Goal: Transaction & Acquisition: Book appointment/travel/reservation

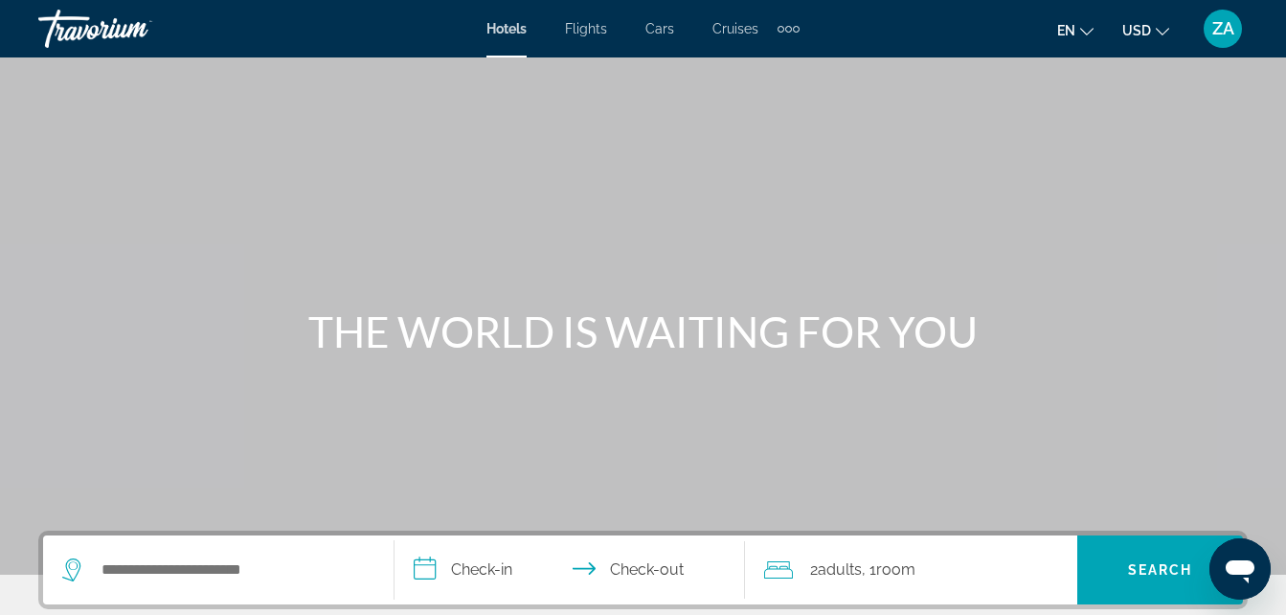
click at [1231, 22] on span "ZA" at bounding box center [1223, 28] width 22 height 19
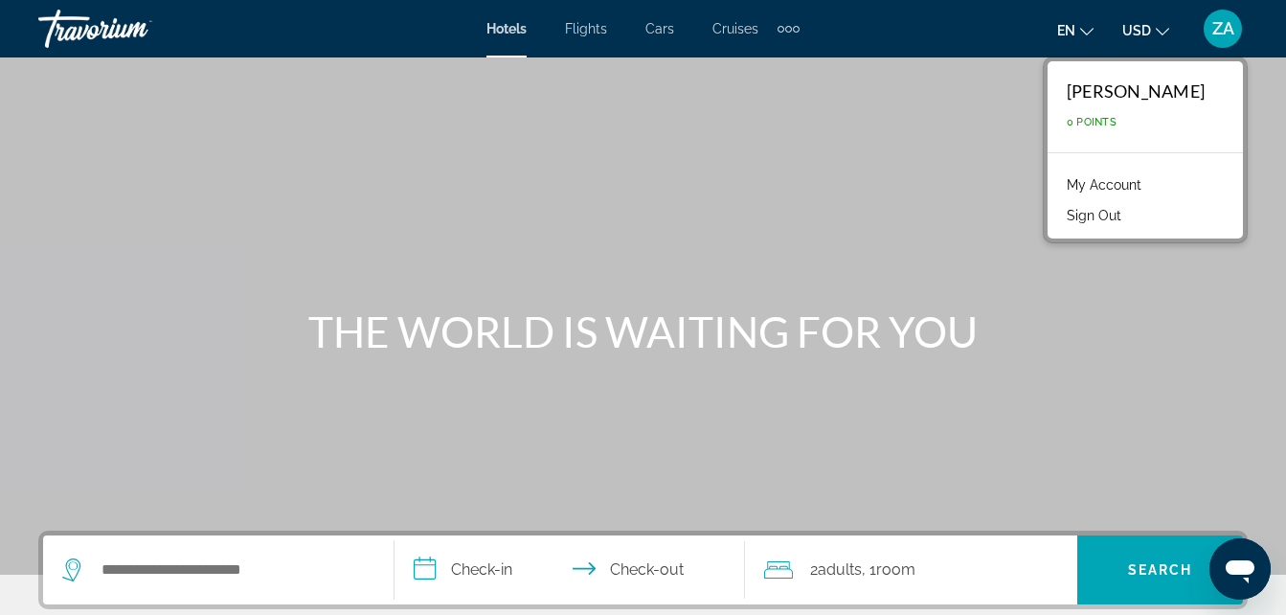
click at [926, 105] on div "Main content" at bounding box center [643, 287] width 1286 height 574
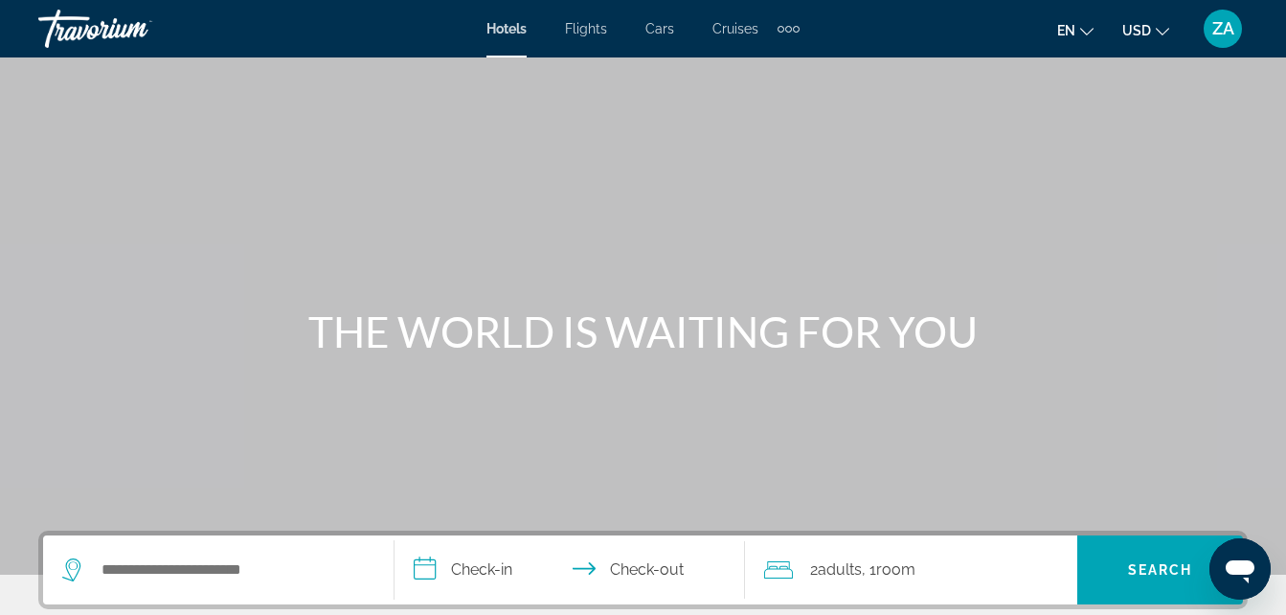
click at [1204, 28] on div "ZA" at bounding box center [1222, 29] width 38 height 38
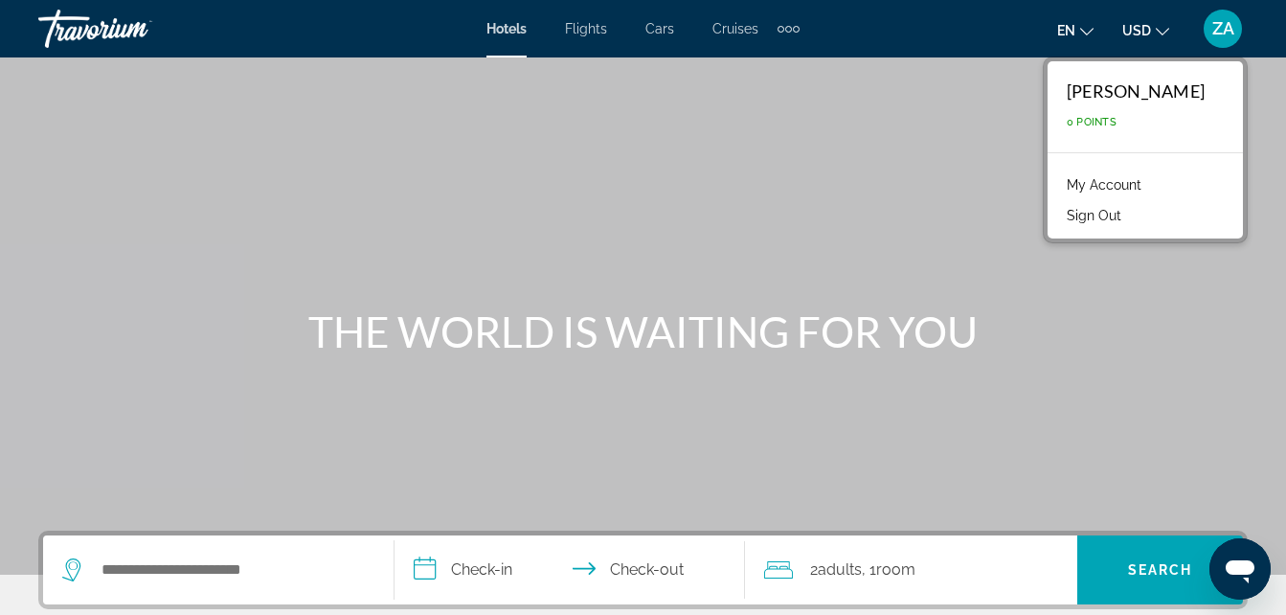
click at [1139, 183] on link "My Account" at bounding box center [1104, 184] width 94 height 25
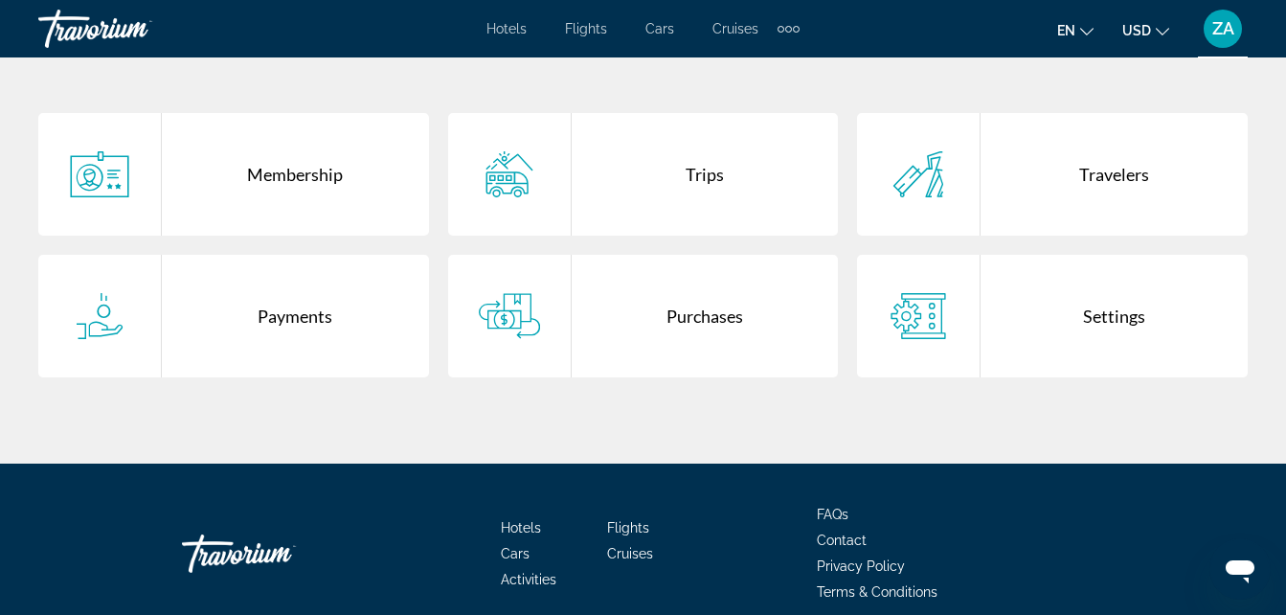
scroll to position [383, 0]
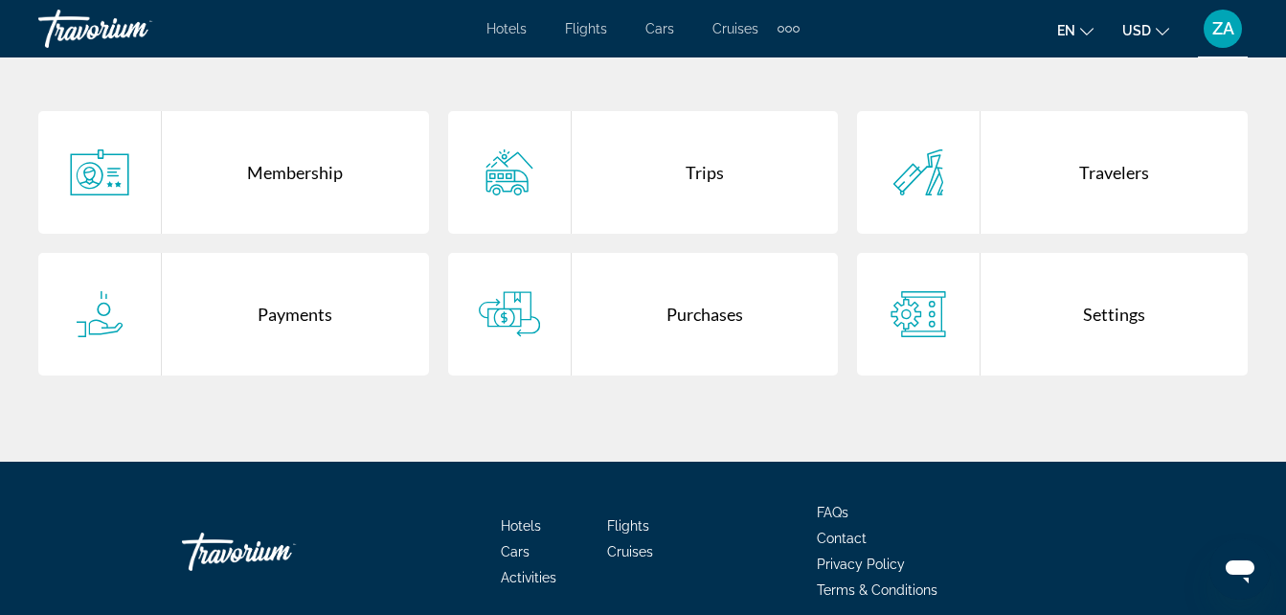
click at [703, 184] on div "Trips" at bounding box center [705, 172] width 267 height 123
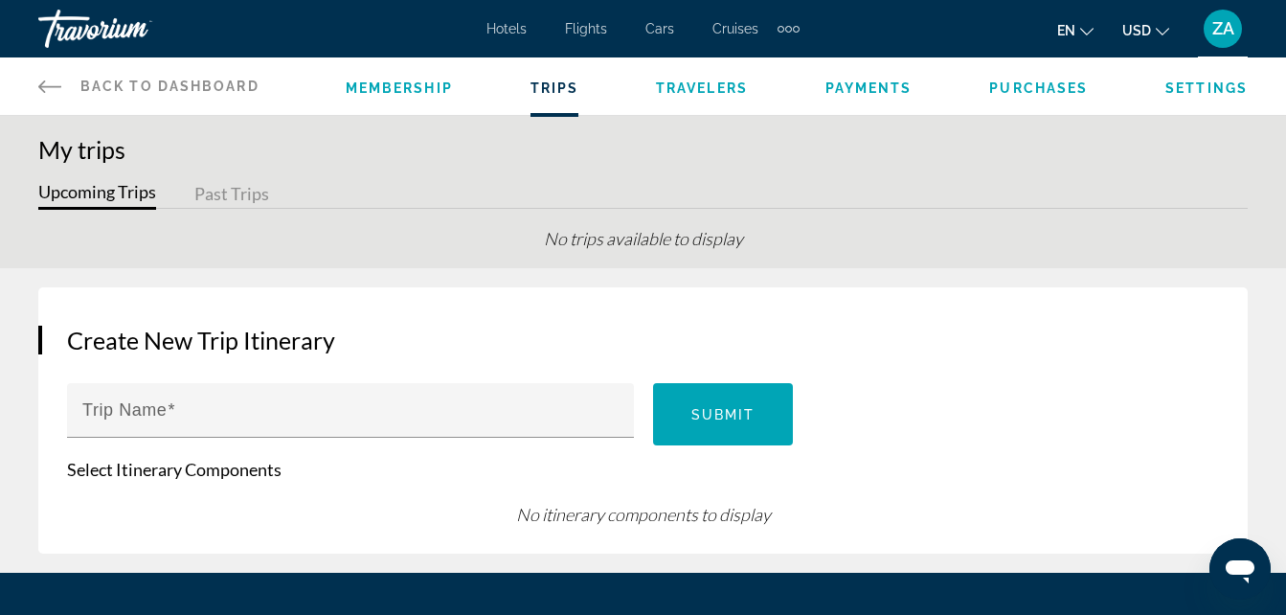
click at [227, 195] on button "Past Trips" at bounding box center [231, 195] width 75 height 30
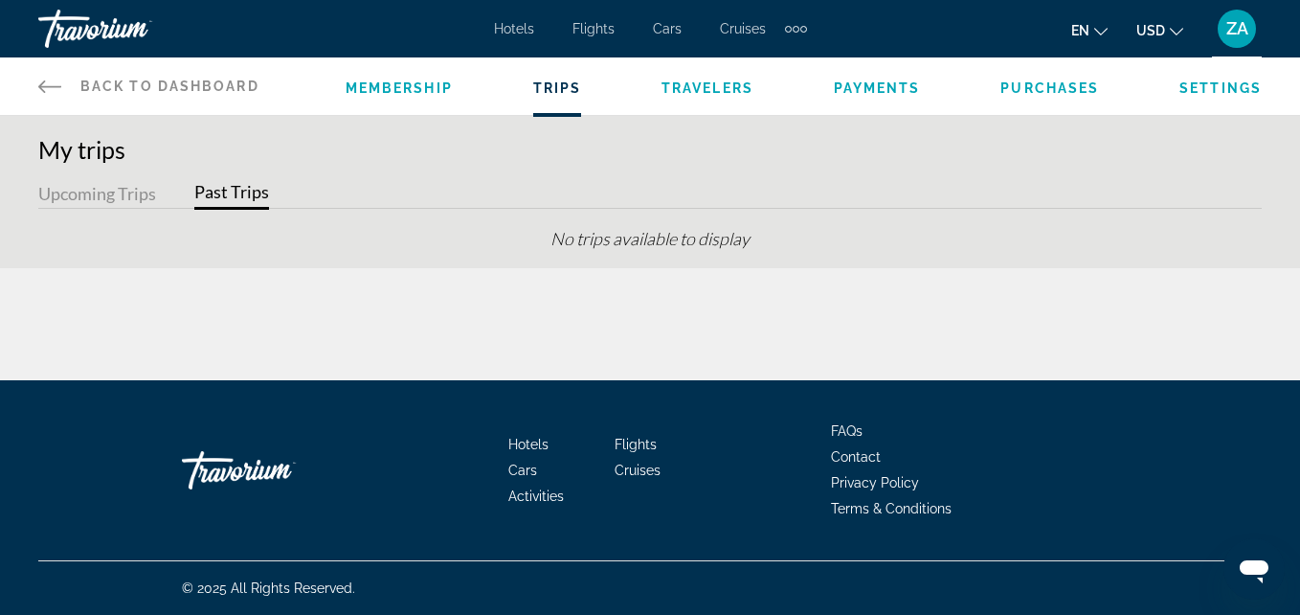
click at [77, 186] on button "Upcoming Trips" at bounding box center [97, 195] width 118 height 30
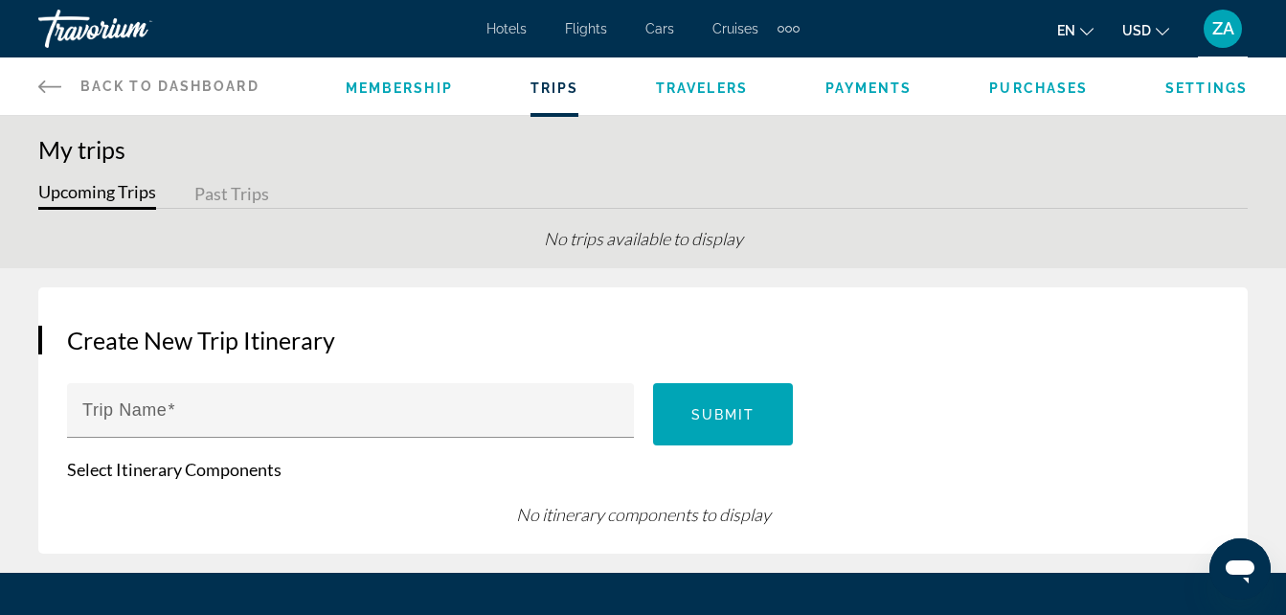
click at [542, 94] on span "Trips" at bounding box center [554, 87] width 49 height 15
click at [593, 34] on span "Flights" at bounding box center [586, 28] width 42 height 15
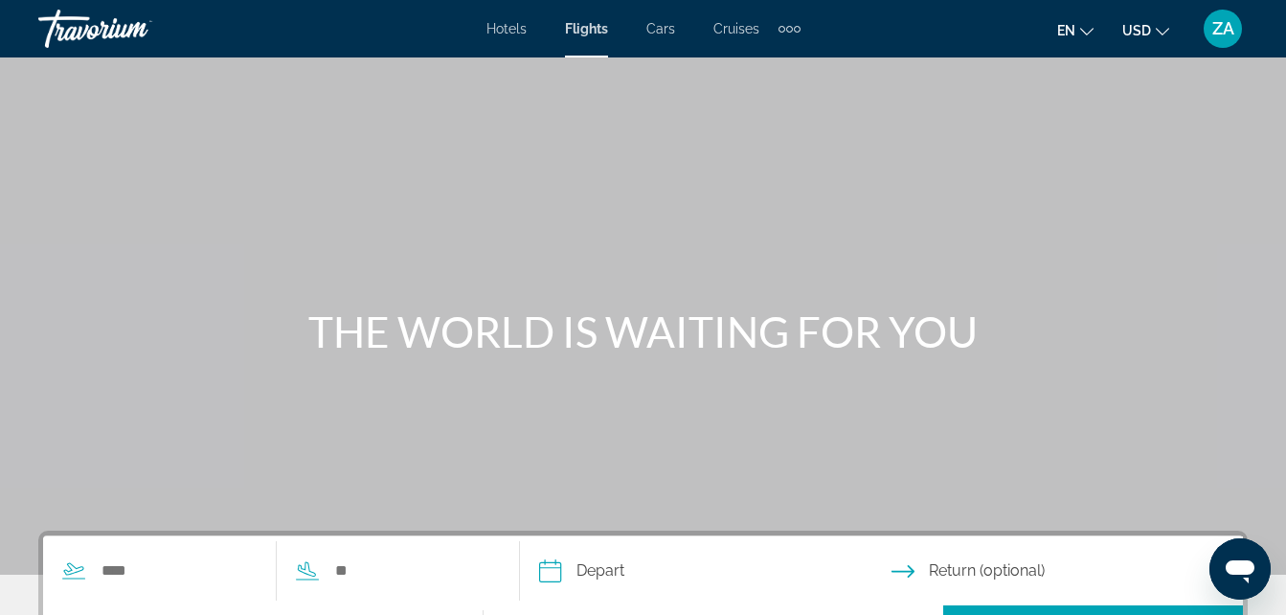
click at [592, 23] on span "Flights" at bounding box center [586, 28] width 43 height 15
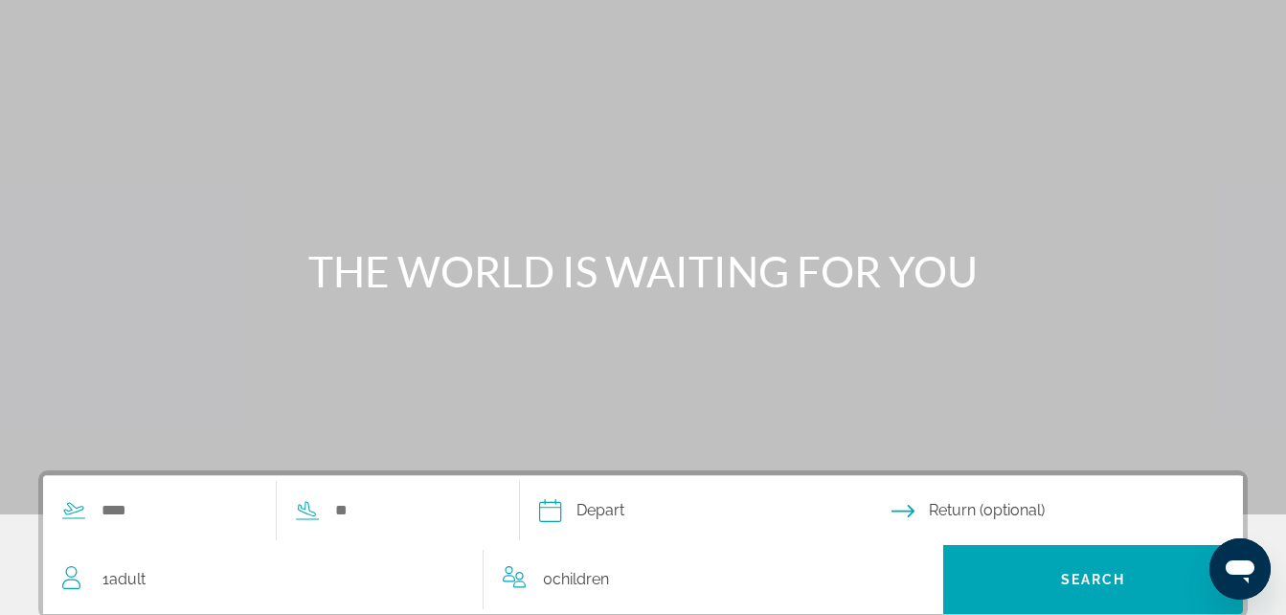
scroll to position [191, 0]
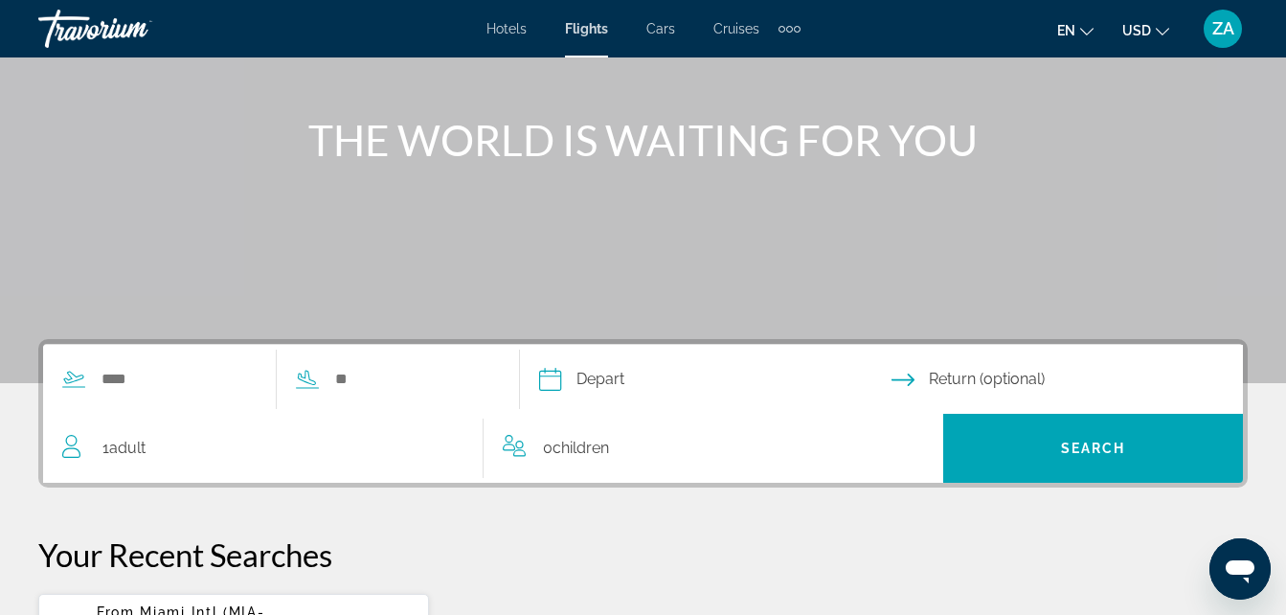
click at [511, 22] on span "Hotels" at bounding box center [506, 28] width 40 height 15
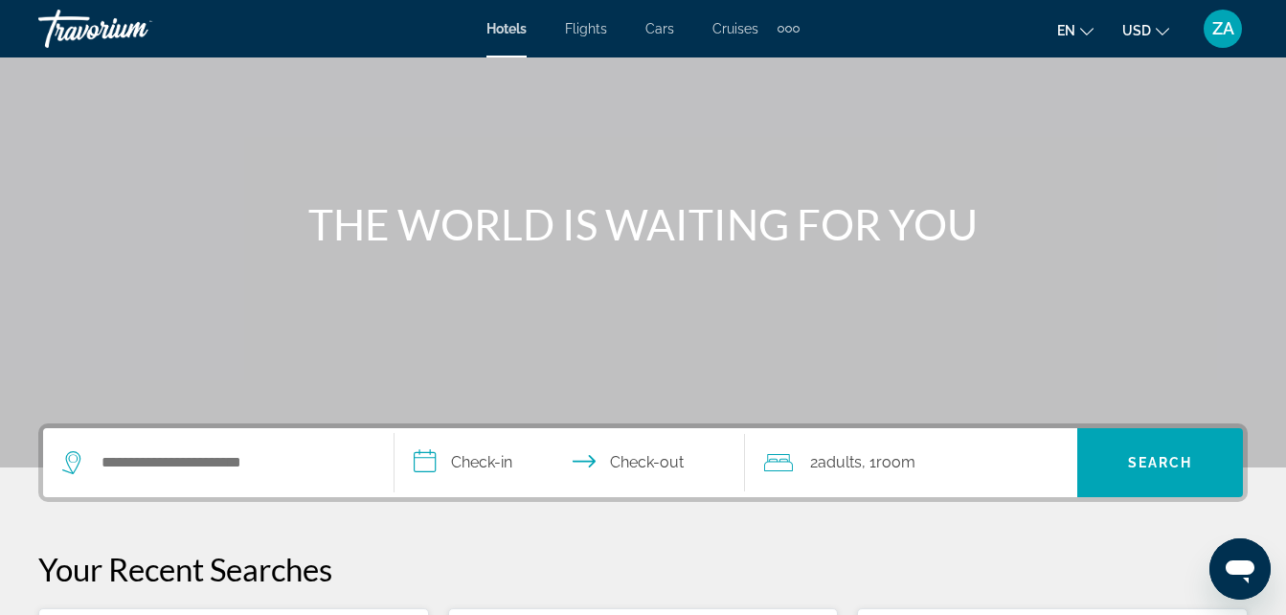
scroll to position [96, 0]
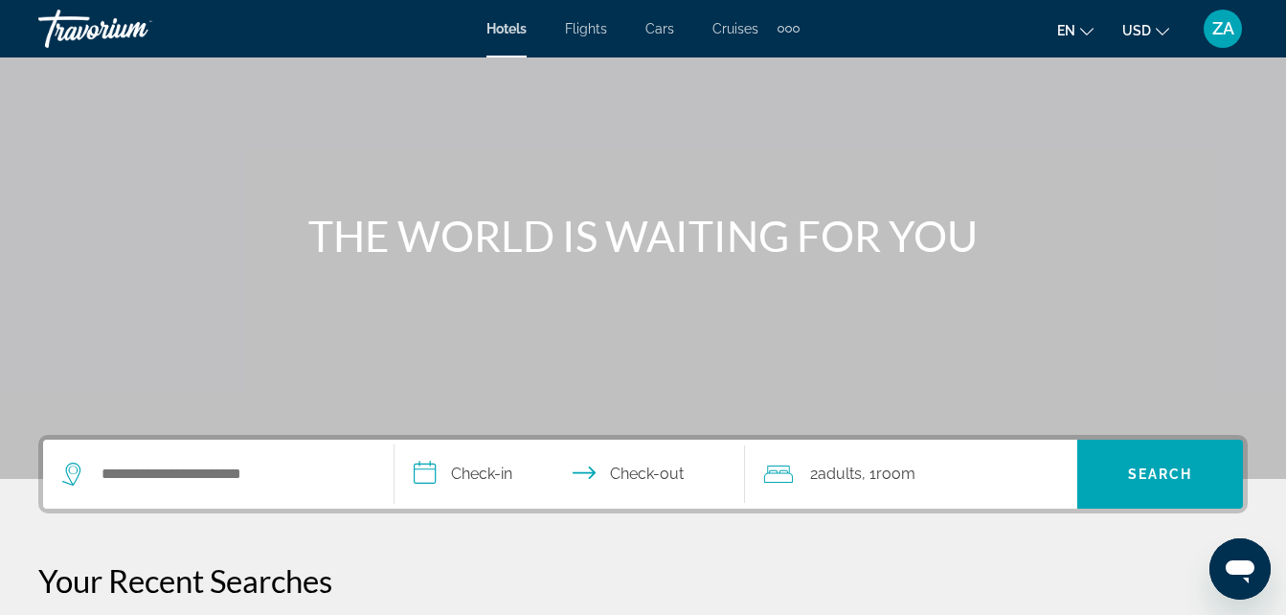
click at [1214, 21] on span "ZA" at bounding box center [1223, 28] width 22 height 19
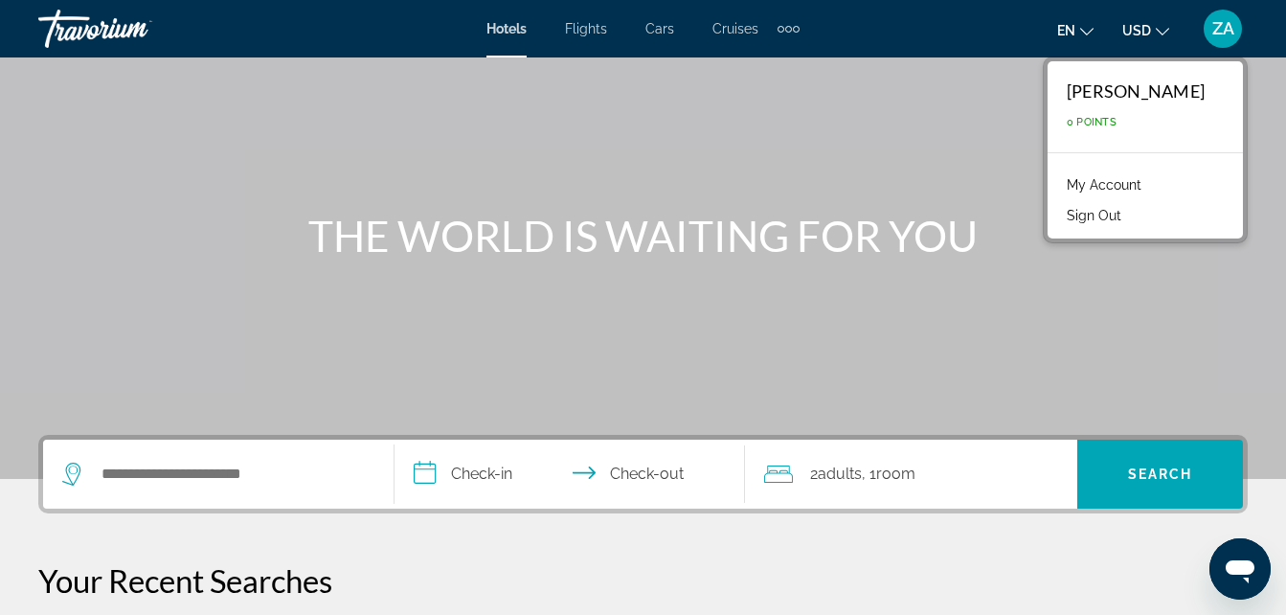
click at [1151, 178] on link "My Account" at bounding box center [1104, 184] width 94 height 25
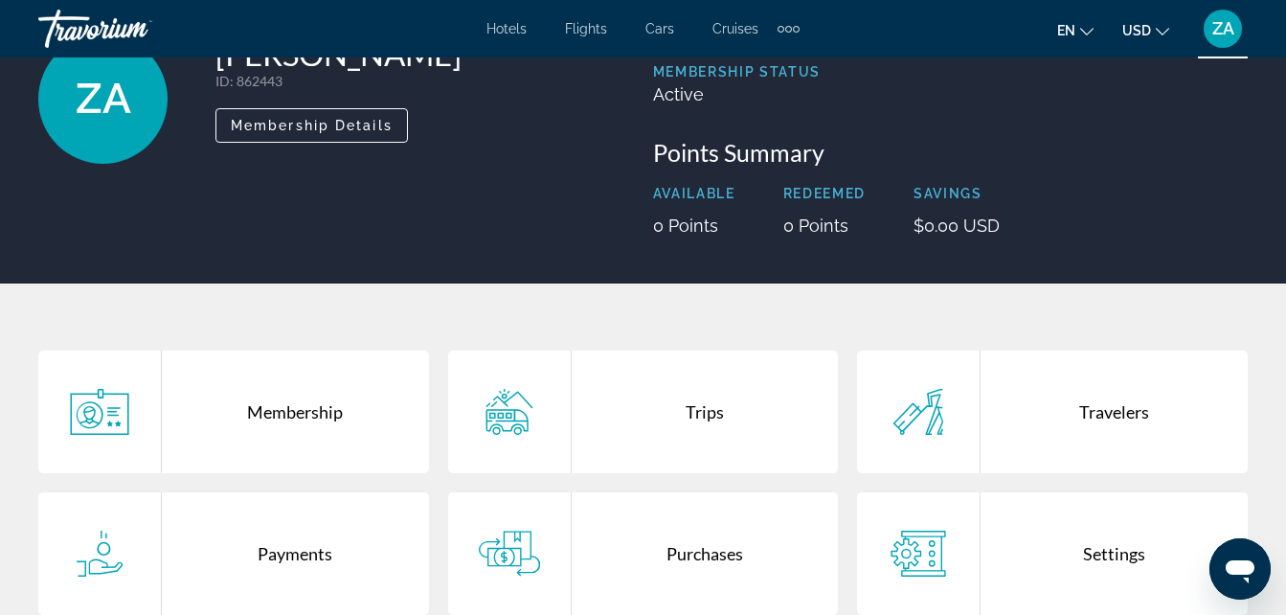
scroll to position [191, 0]
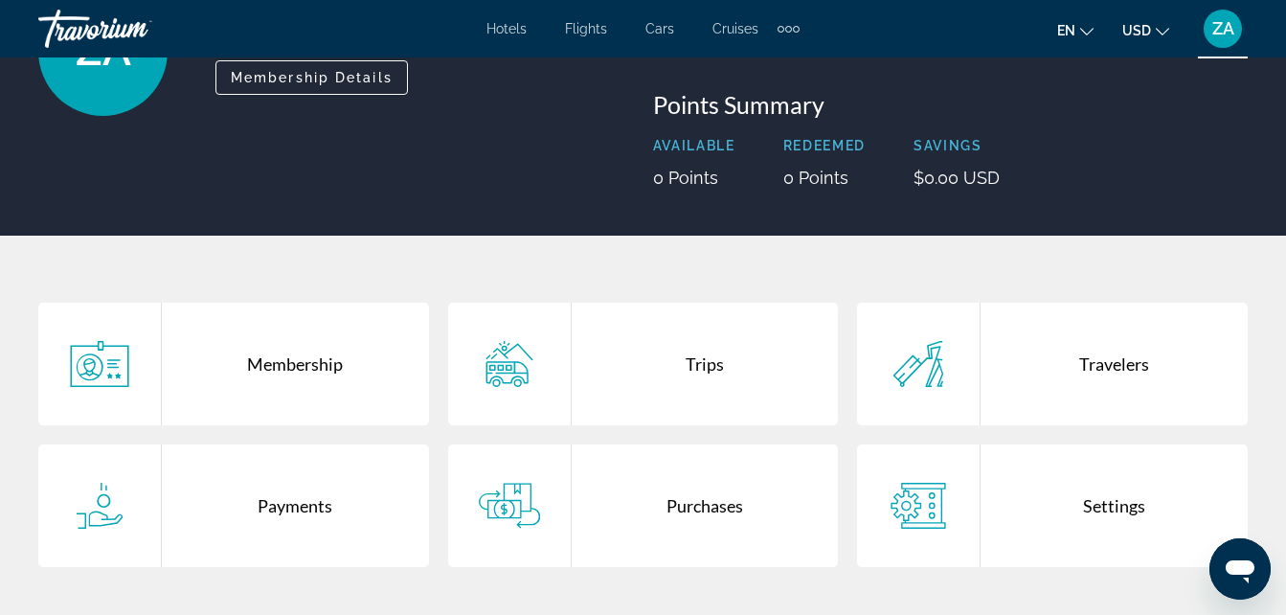
click at [692, 365] on div "Trips" at bounding box center [705, 364] width 267 height 123
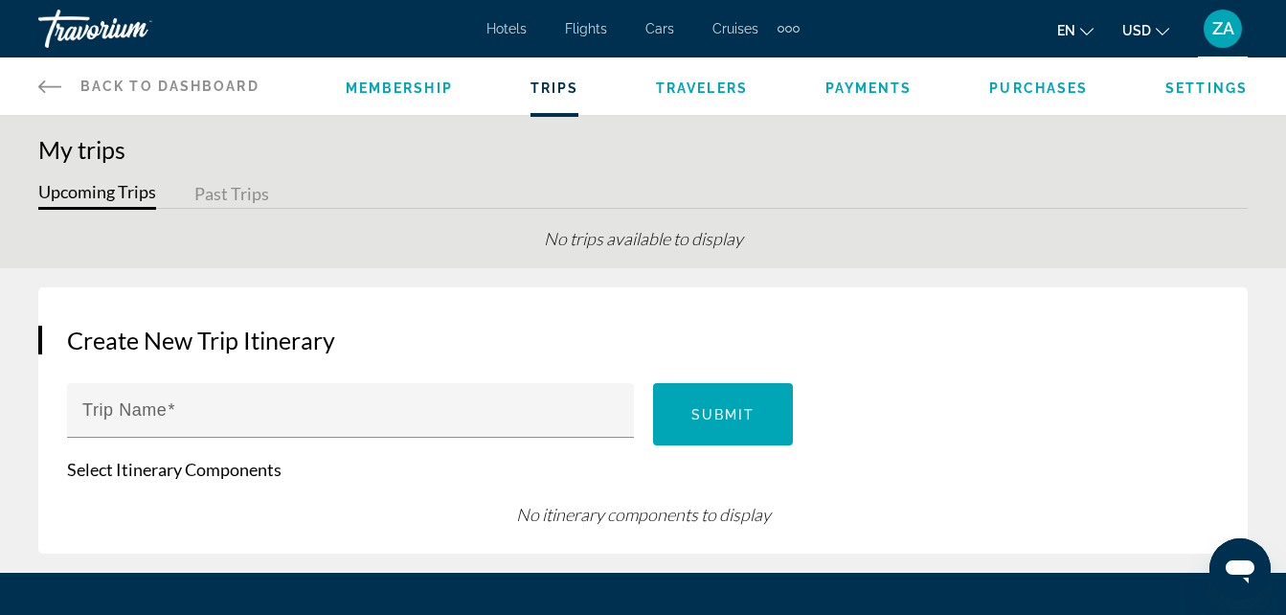
click at [34, 88] on div "Back to Dashboard Dashboard Membership Trips Travelers Payments Purchases Setti…" at bounding box center [643, 85] width 1286 height 57
click at [37, 88] on div "Back to Dashboard Dashboard Membership Trips Travelers Payments Purchases Setti…" at bounding box center [643, 85] width 1286 height 57
click at [1217, 30] on span "ZA" at bounding box center [1223, 28] width 22 height 19
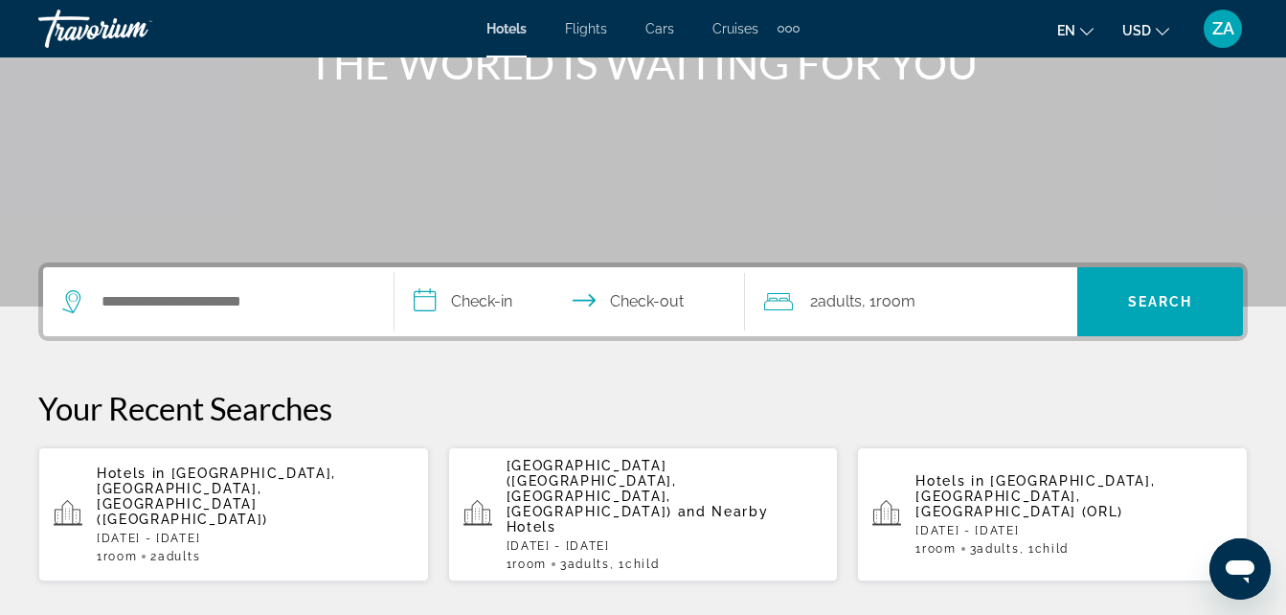
scroll to position [191, 0]
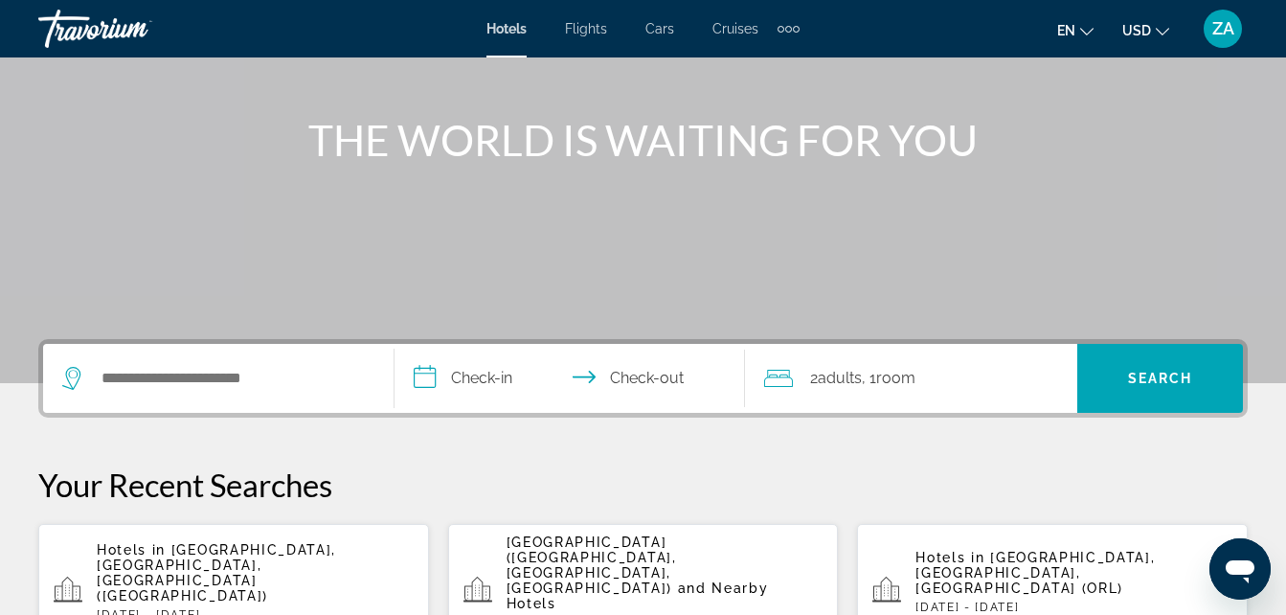
click at [1224, 31] on span "ZA" at bounding box center [1223, 28] width 22 height 19
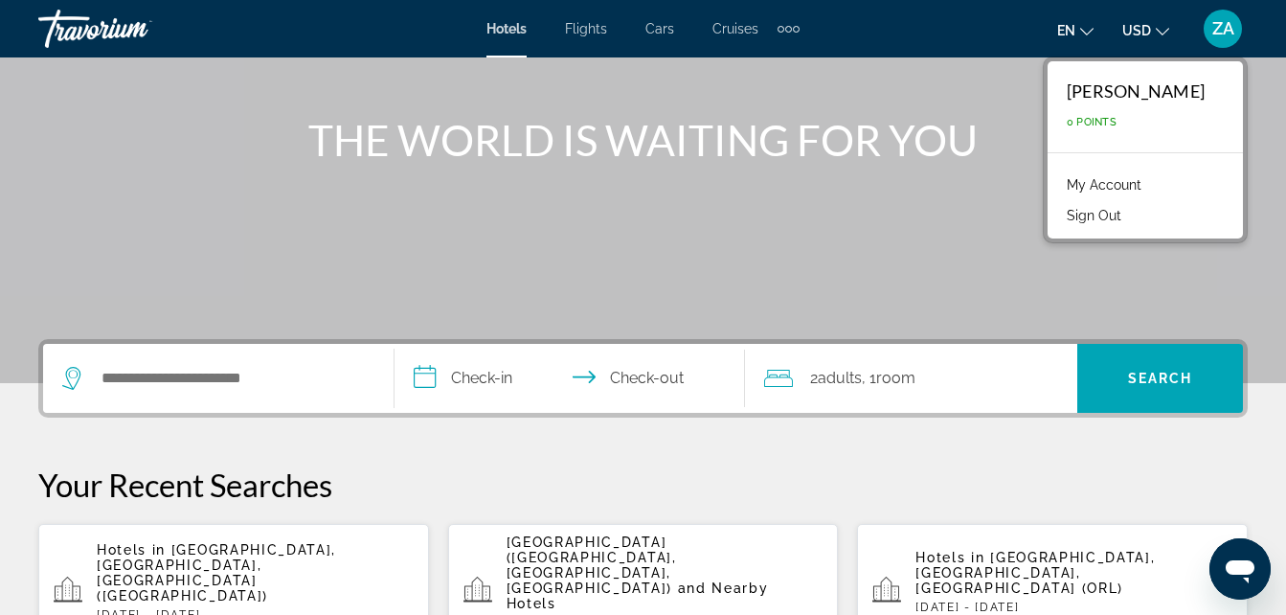
click at [1149, 178] on link "My Account" at bounding box center [1104, 184] width 94 height 25
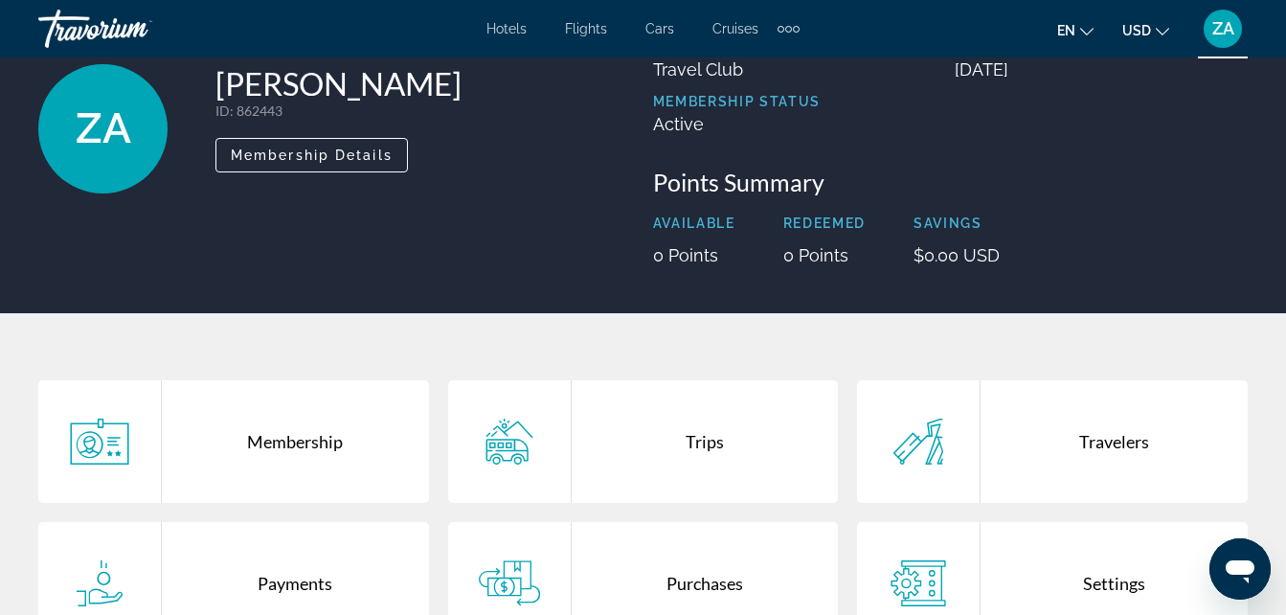
scroll to position [287, 0]
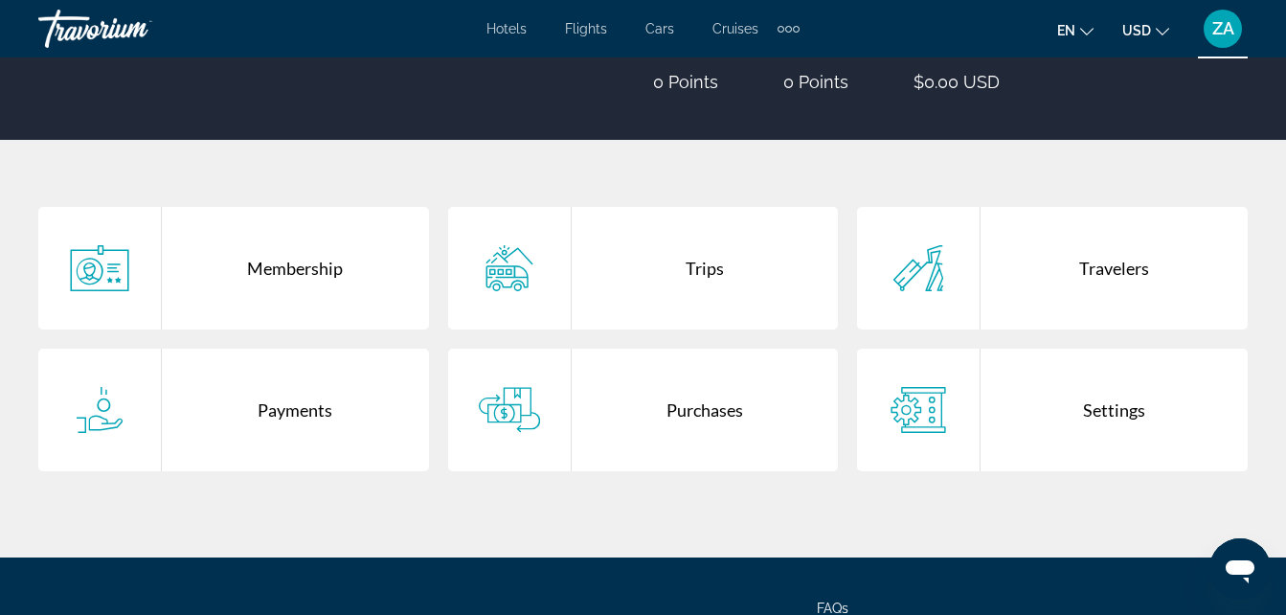
click at [696, 266] on div "Trips" at bounding box center [705, 268] width 267 height 123
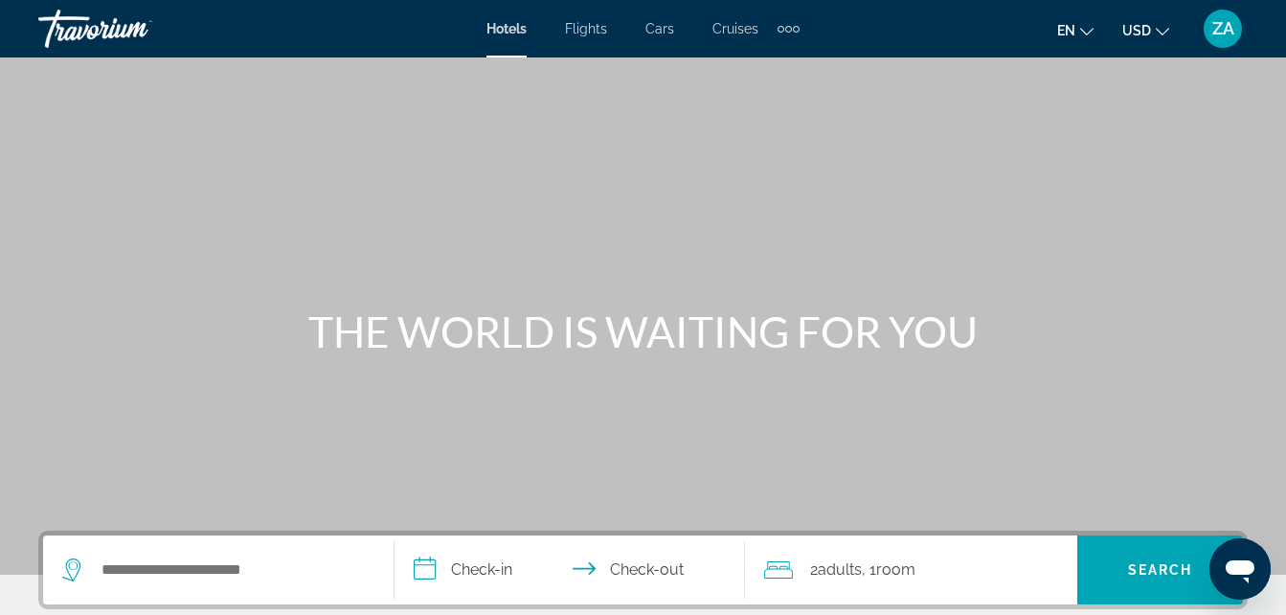
click at [793, 31] on div "Extra navigation items" at bounding box center [796, 29] width 7 height 7
click at [775, 65] on span "Activities" at bounding box center [757, 63] width 56 height 15
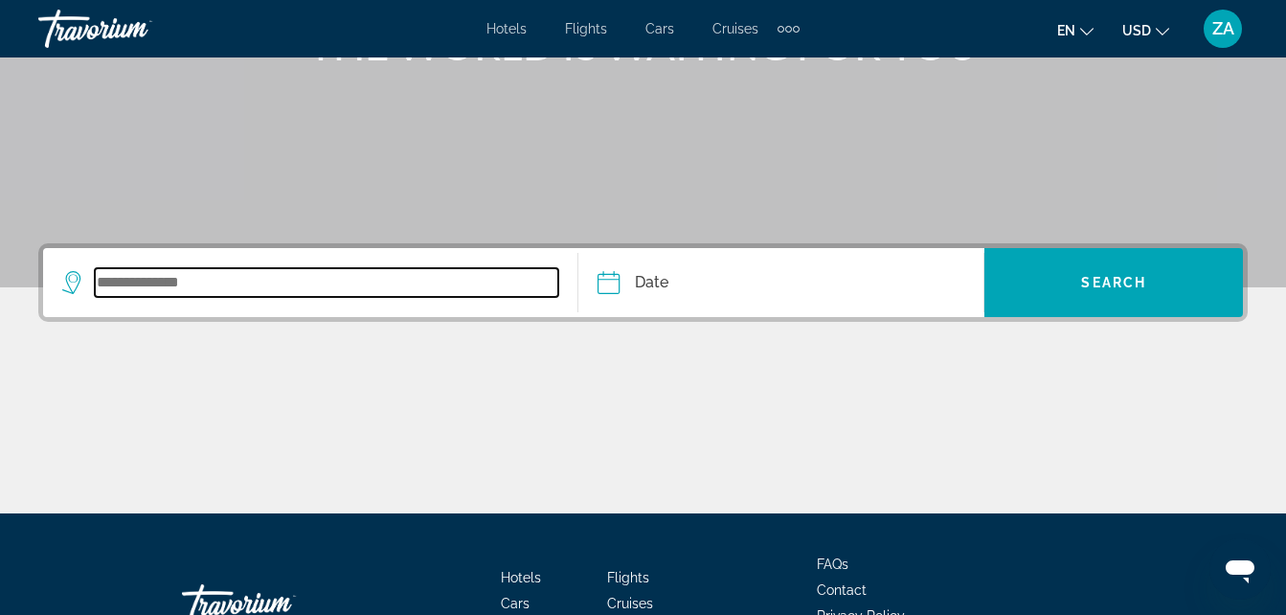
click at [136, 275] on input "Search widget" at bounding box center [326, 282] width 463 height 29
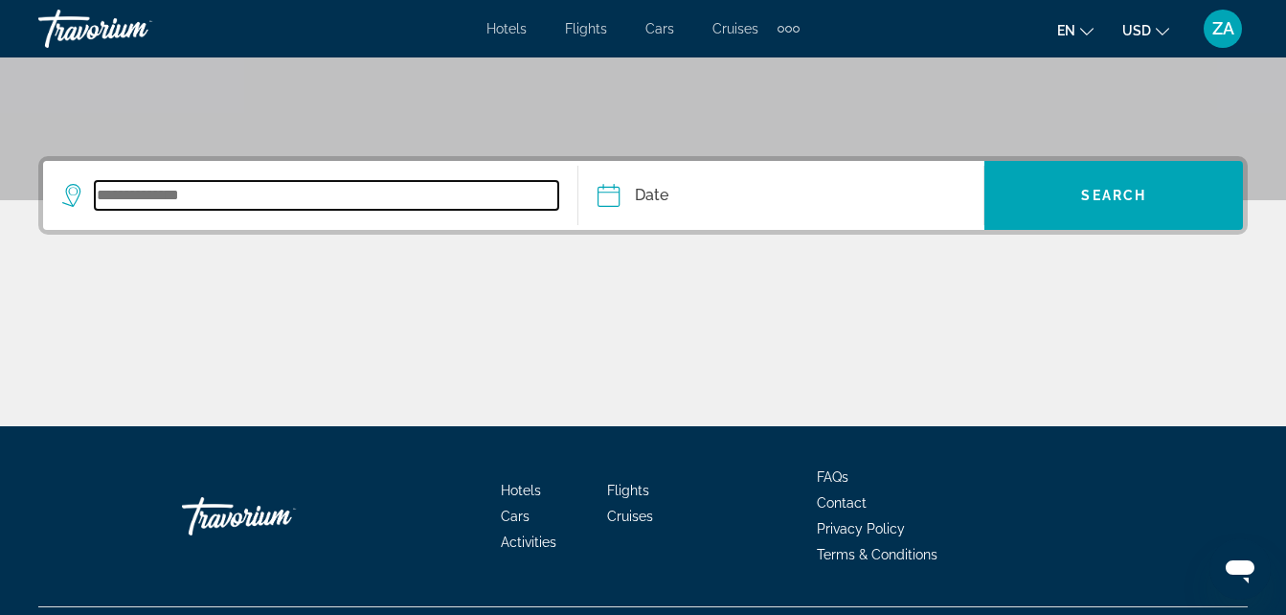
scroll to position [420, 0]
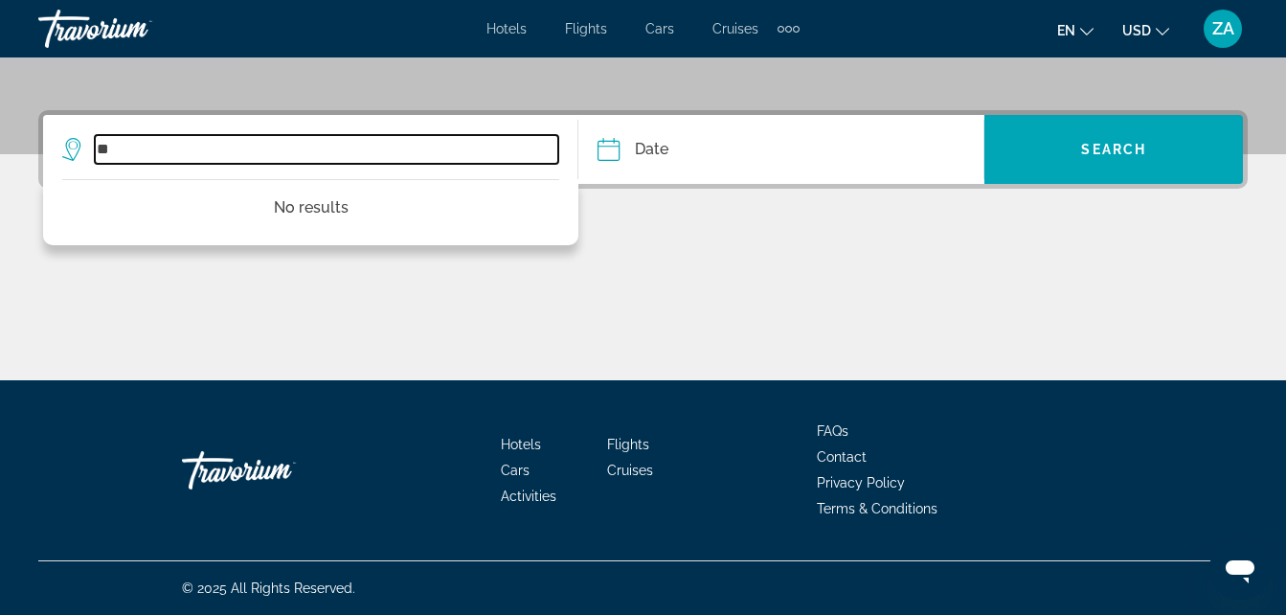
type input "*"
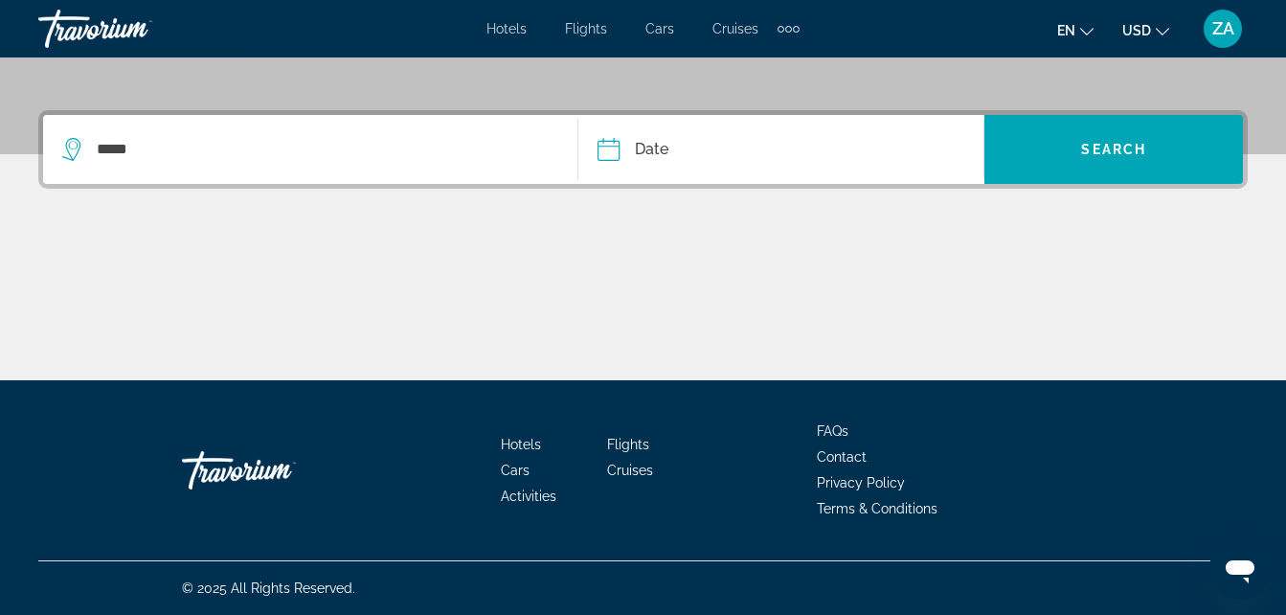
click at [70, 146] on icon "Search widget" at bounding box center [73, 149] width 23 height 23
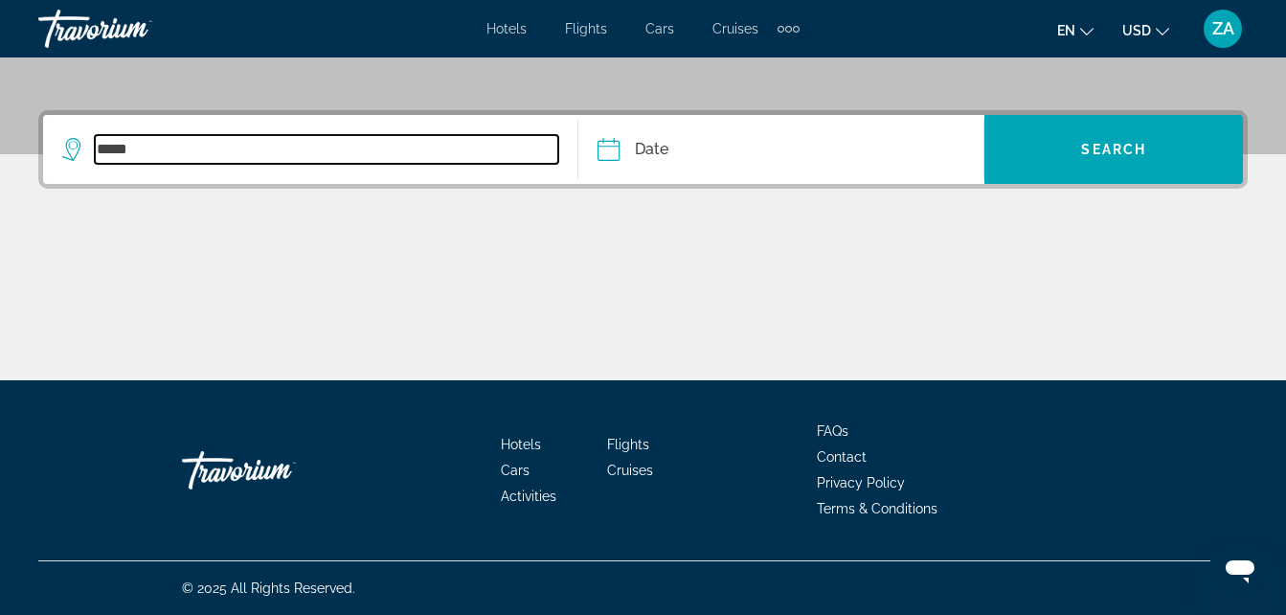
click at [178, 163] on input "*****" at bounding box center [326, 149] width 463 height 29
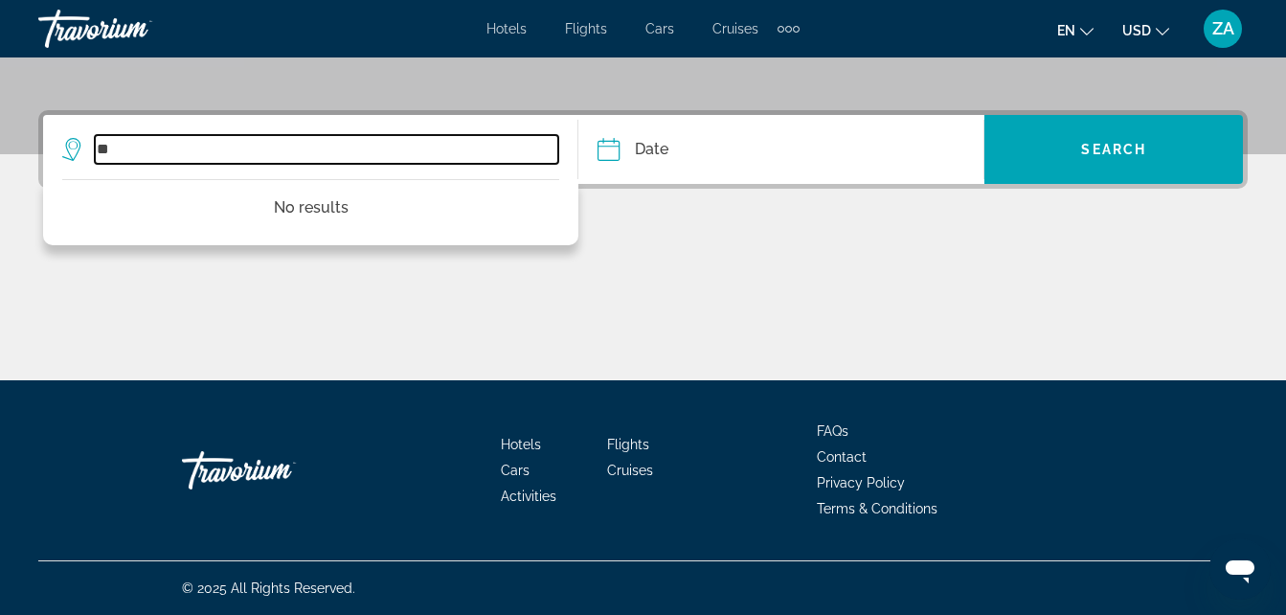
type input "*"
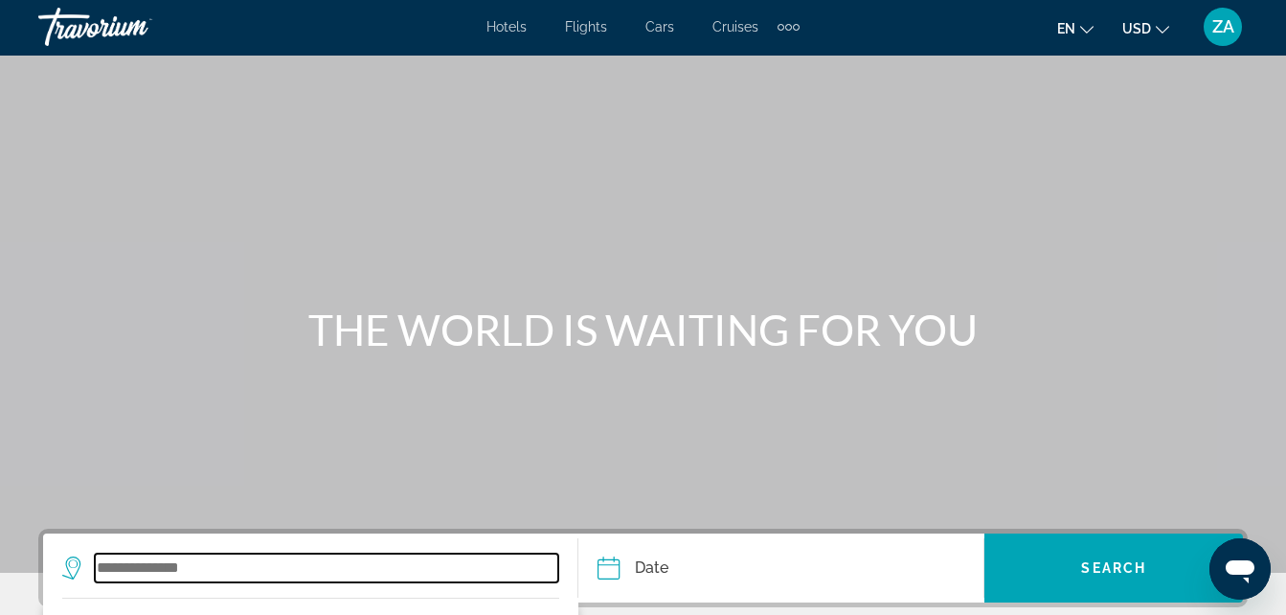
scroll to position [0, 0]
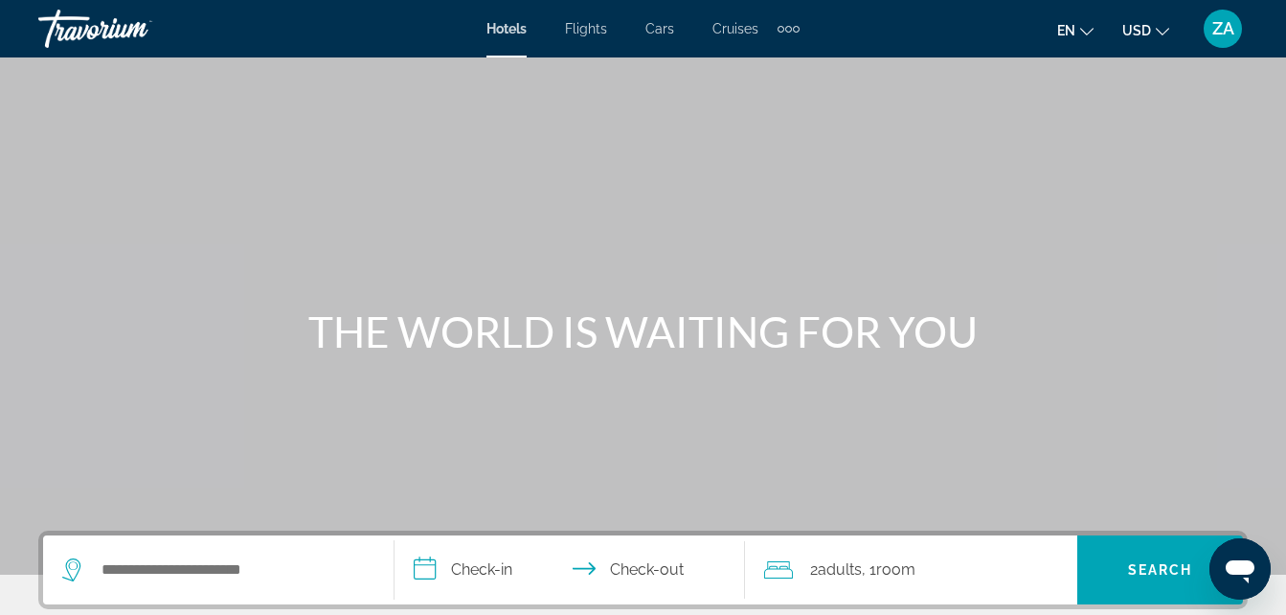
click at [790, 24] on div "Extra navigation items" at bounding box center [788, 28] width 22 height 29
click at [766, 62] on span "Activities" at bounding box center [757, 63] width 56 height 15
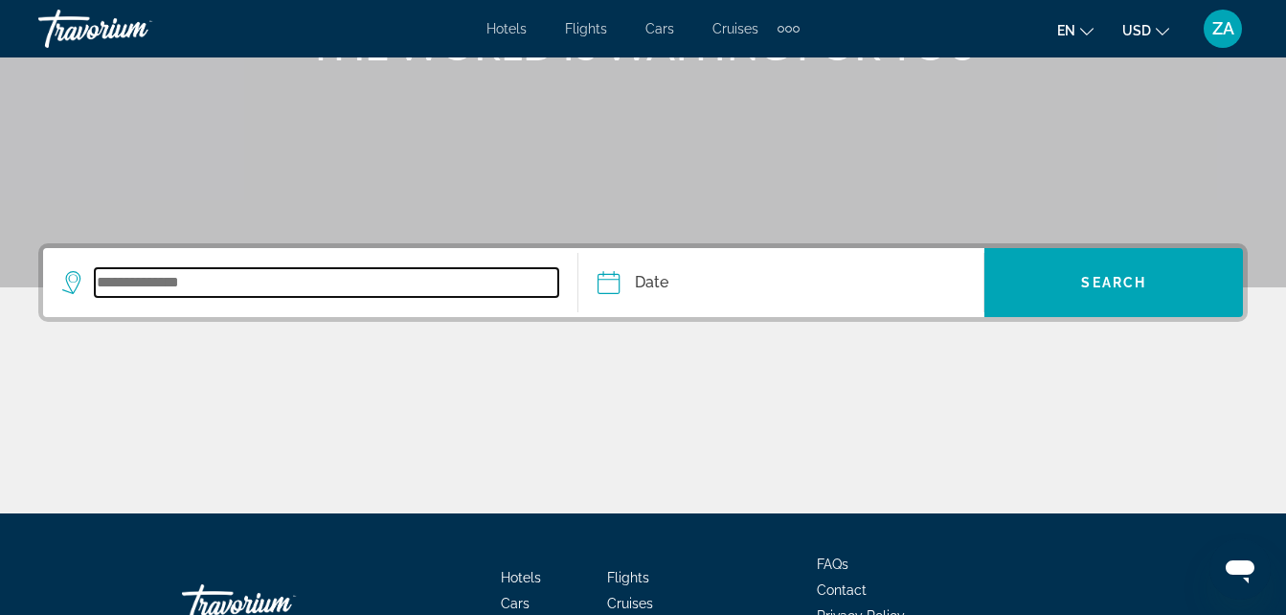
click at [176, 281] on input "Search widget" at bounding box center [326, 282] width 463 height 29
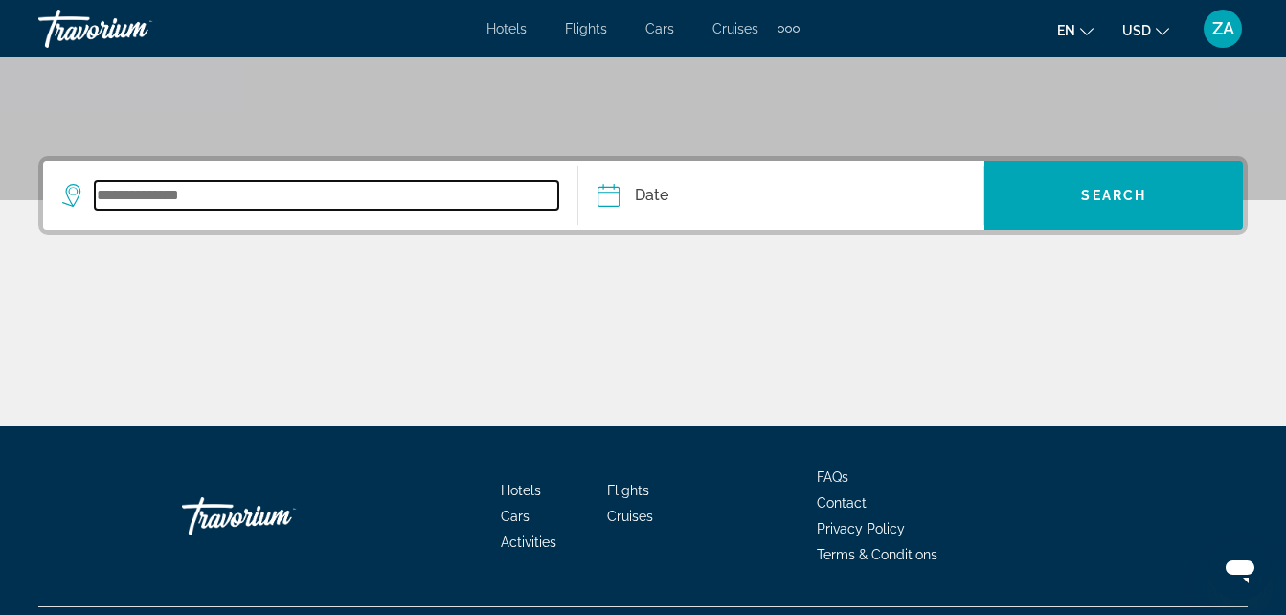
scroll to position [420, 0]
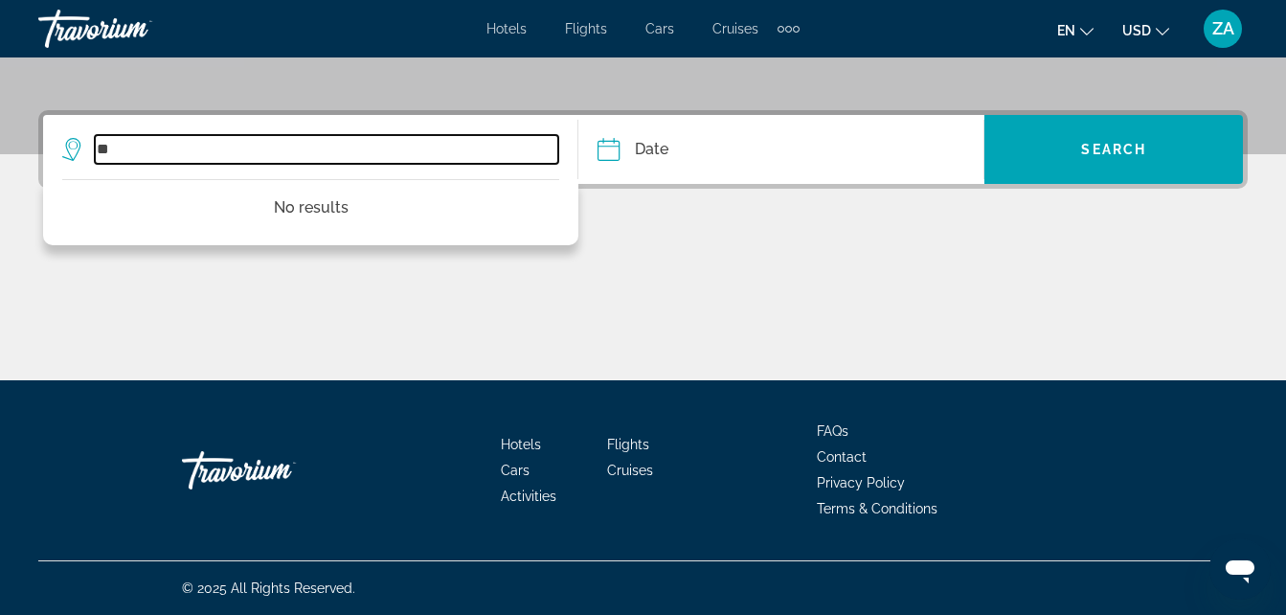
type input "*"
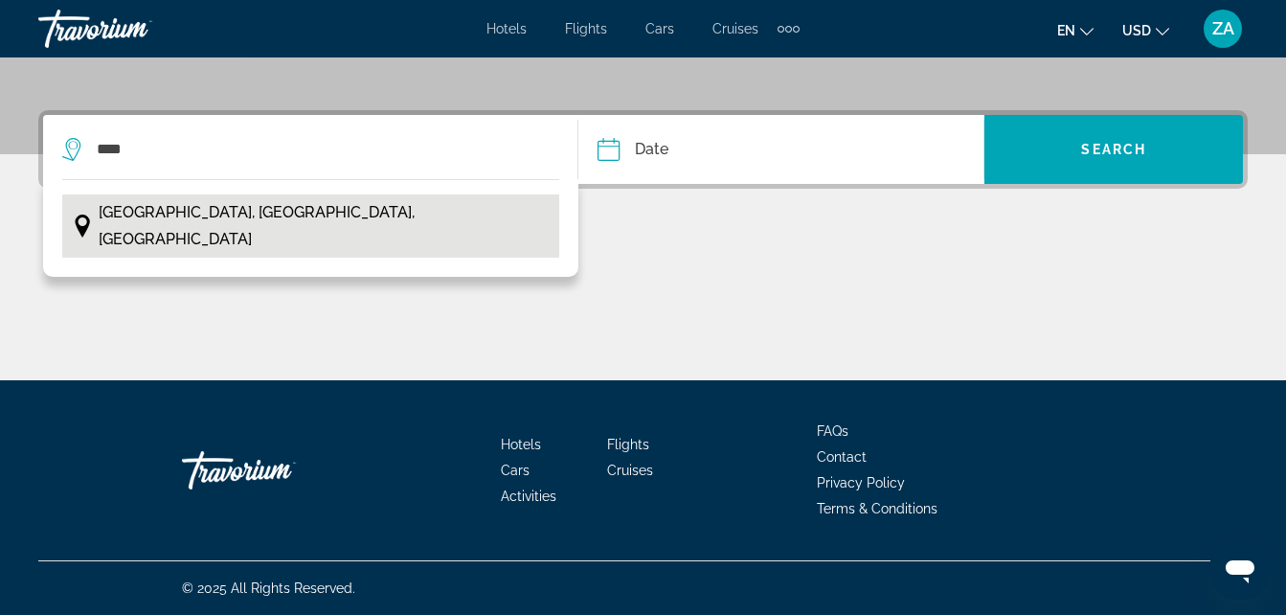
click at [502, 208] on button "Yokohama, Kanto, Japan" at bounding box center [310, 225] width 497 height 63
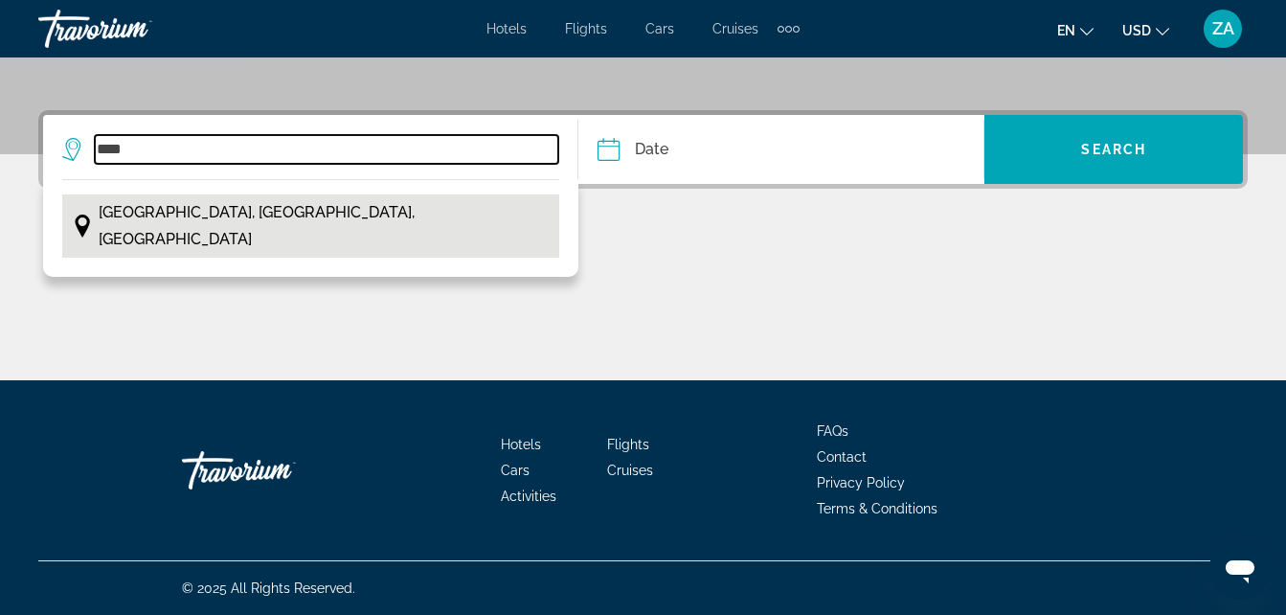
type input "**********"
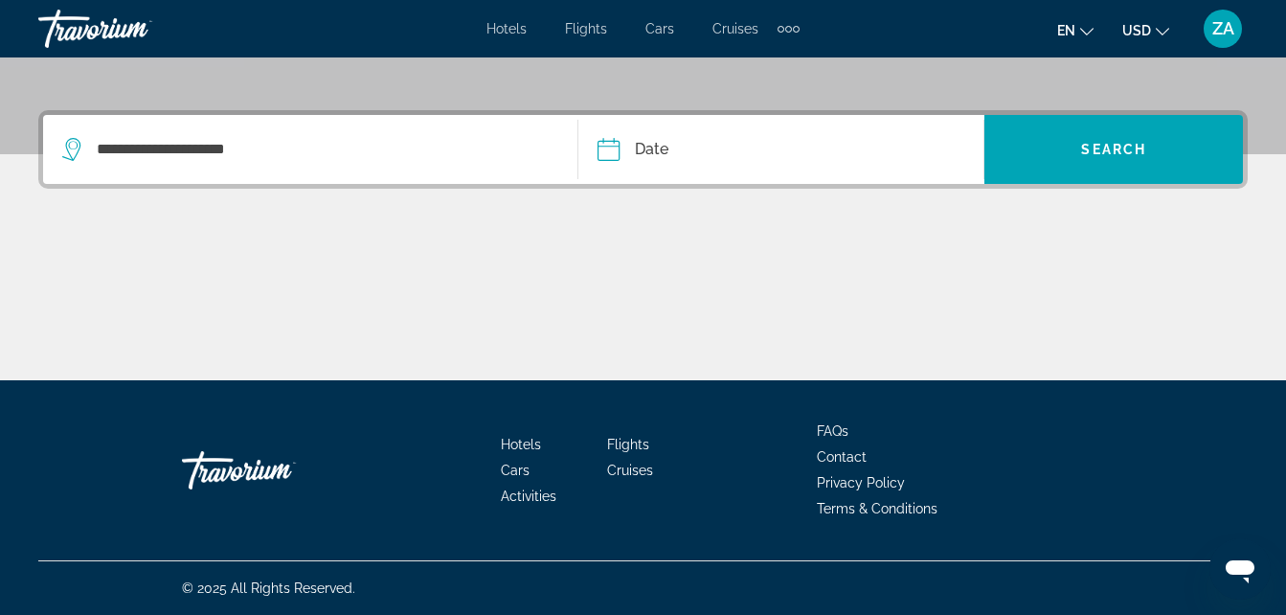
click at [656, 142] on input "Date" at bounding box center [693, 152] width 201 height 75
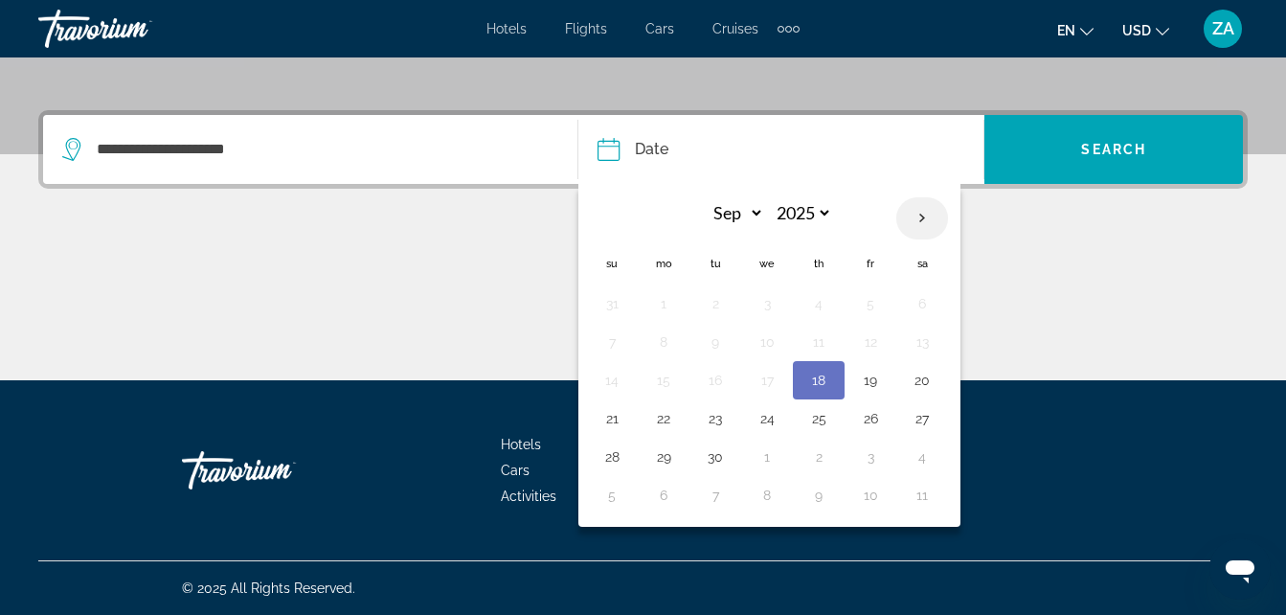
click at [920, 214] on th "Next month" at bounding box center [922, 218] width 52 height 42
select select "*"
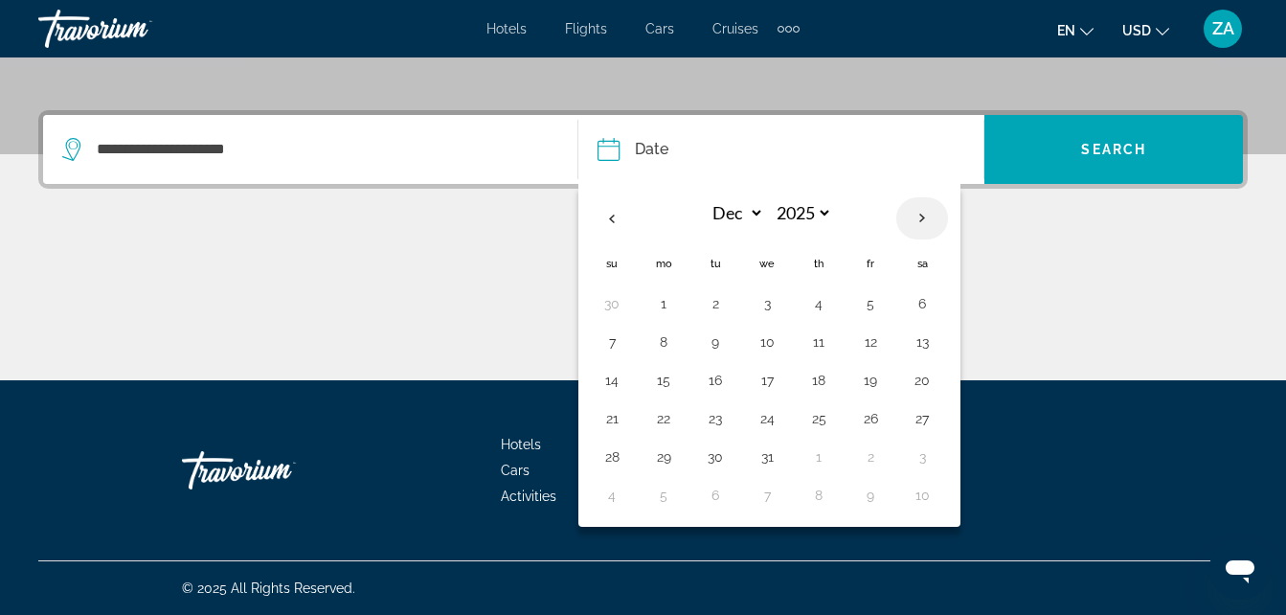
select select "****"
click at [920, 214] on th "Next month" at bounding box center [922, 218] width 52 height 42
select select "*"
click at [720, 343] on button "3" at bounding box center [715, 341] width 31 height 27
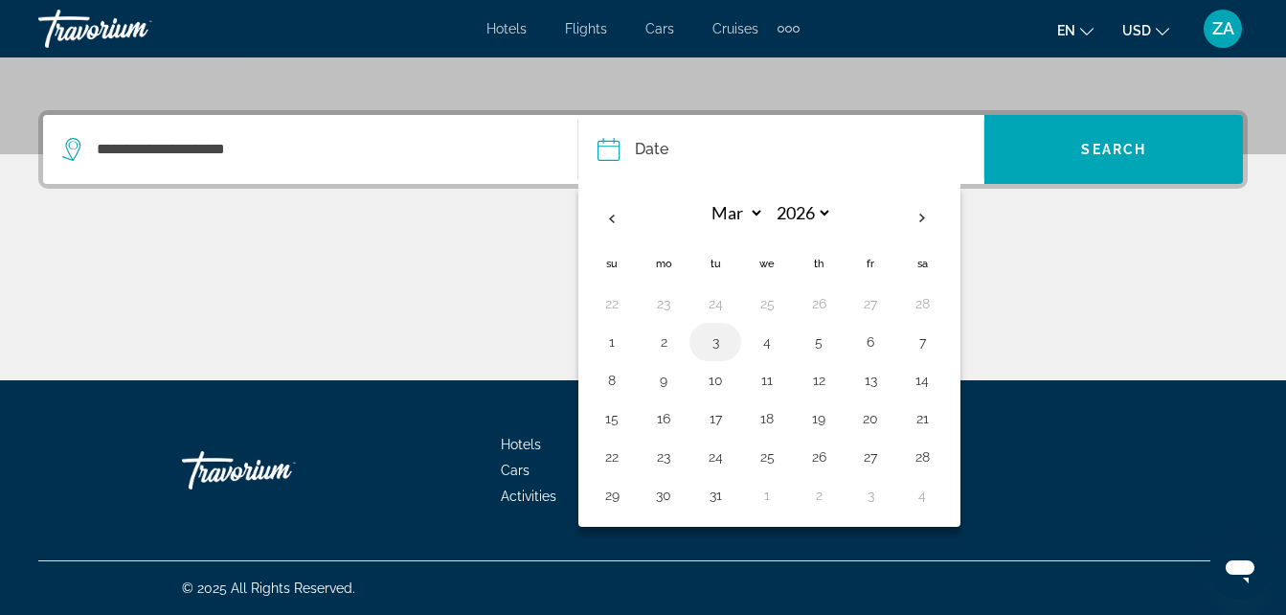
type input "**********"
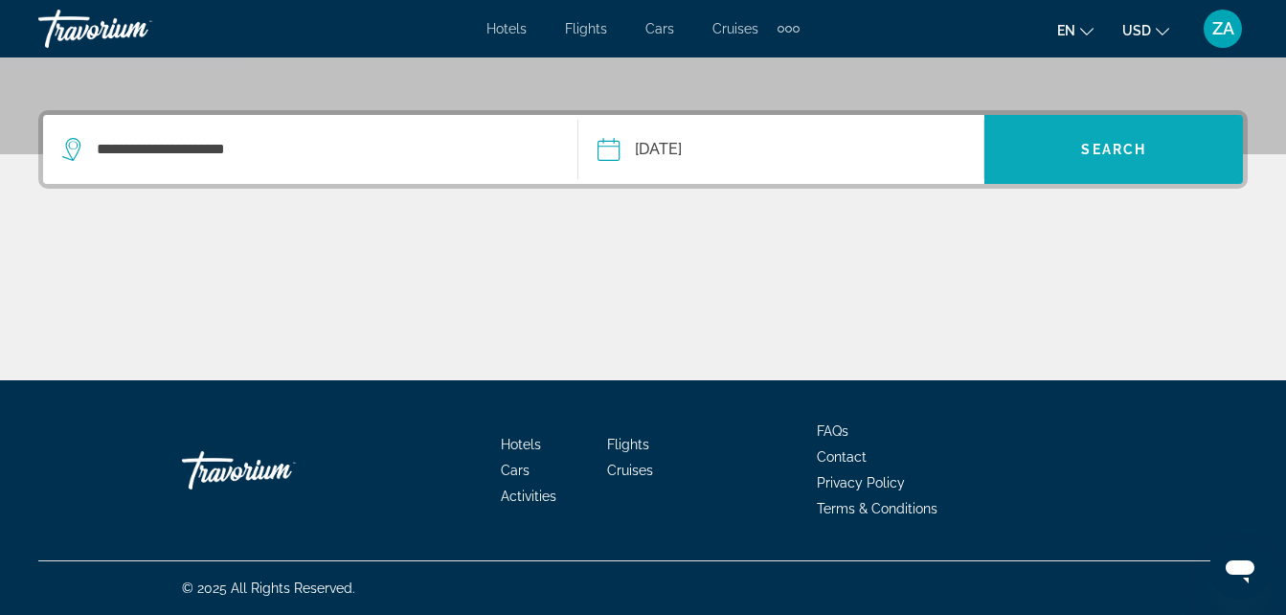
click at [1112, 159] on span "Search widget" at bounding box center [1113, 149] width 258 height 46
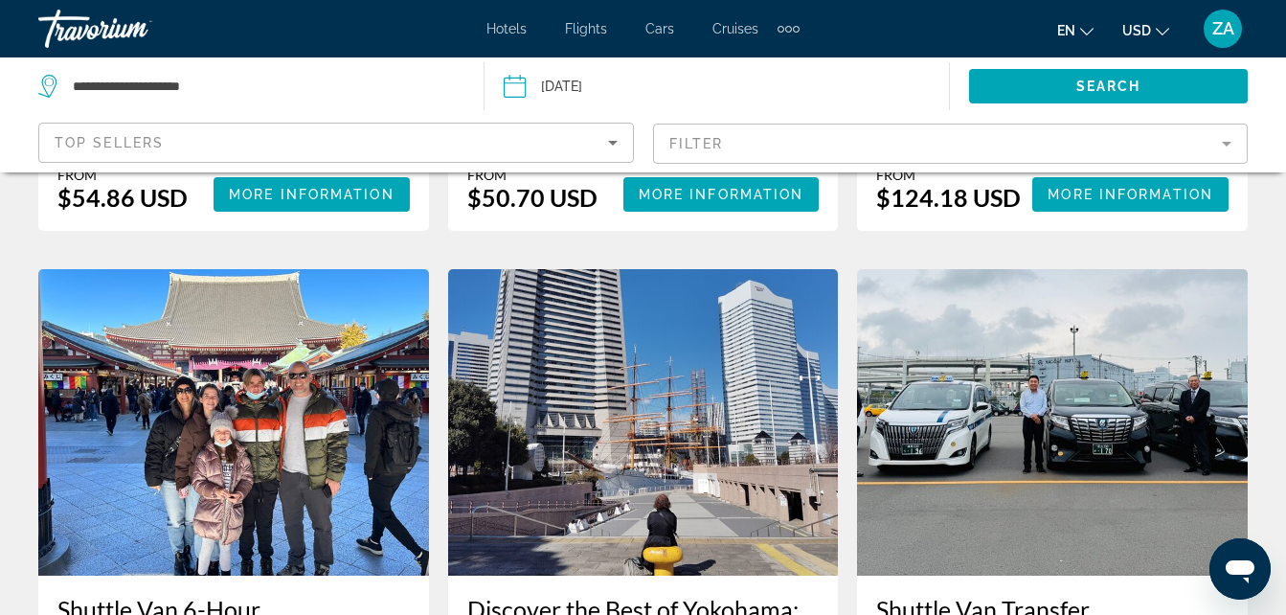
scroll to position [1532, 0]
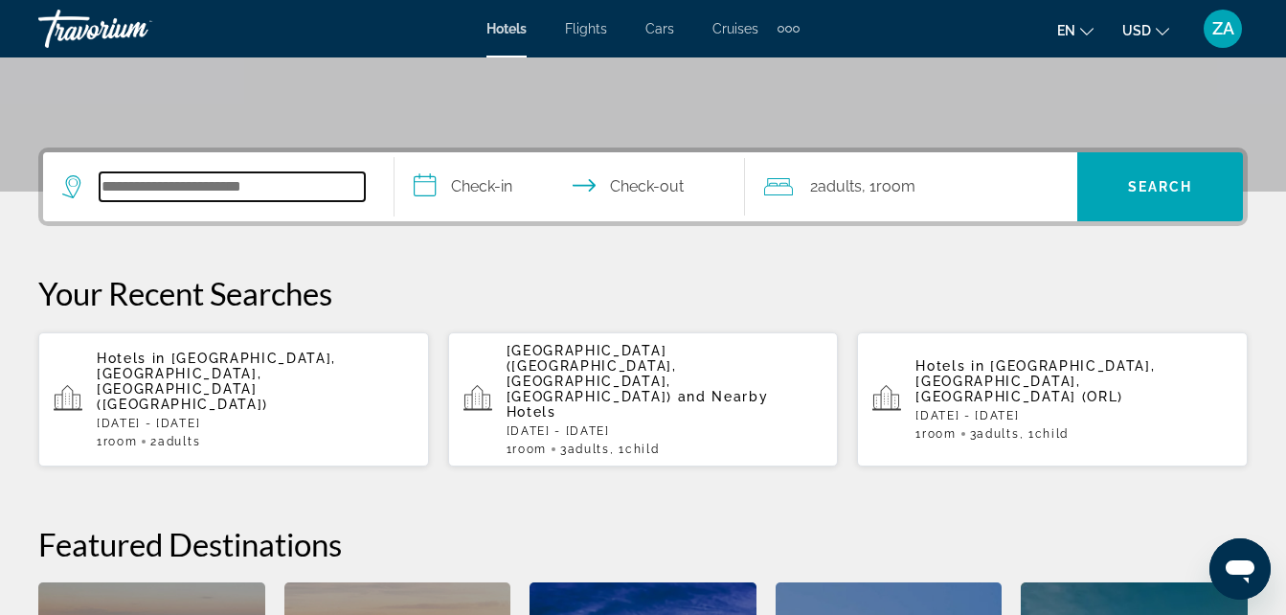
click at [195, 191] on input "Search widget" at bounding box center [232, 186] width 265 height 29
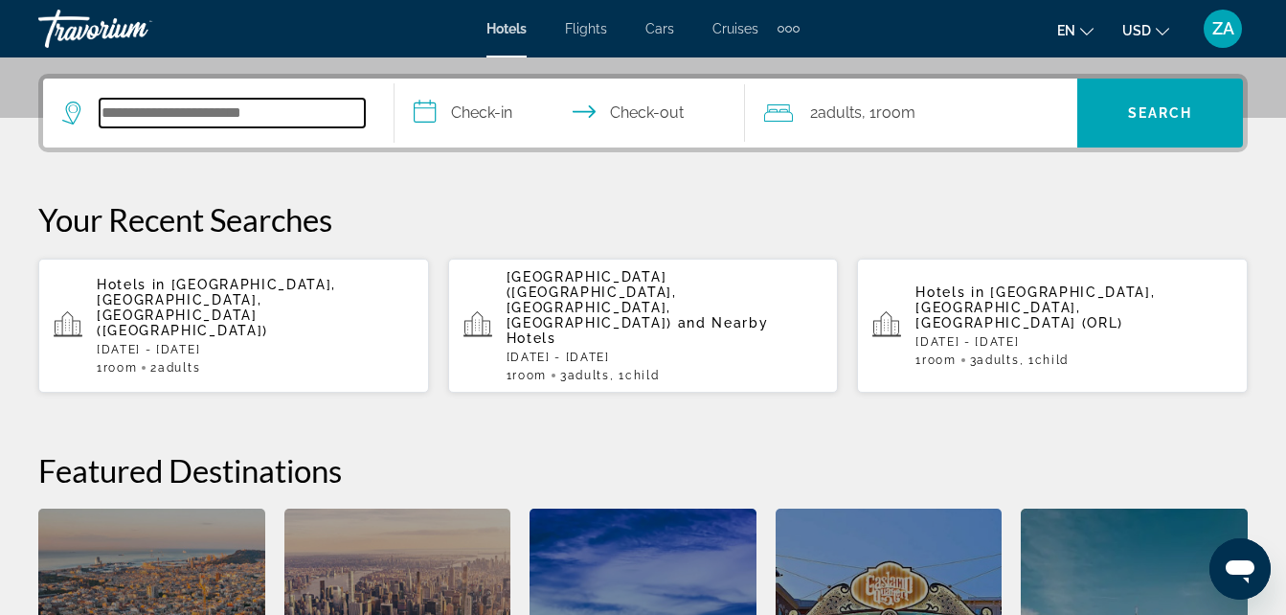
scroll to position [468, 0]
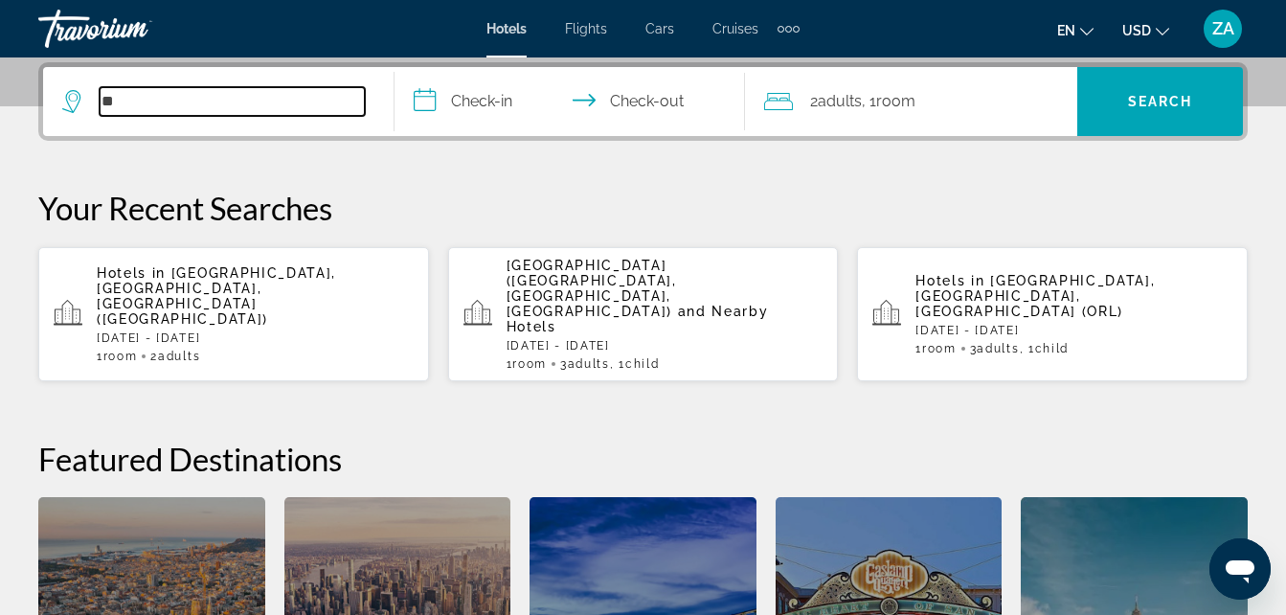
type input "*"
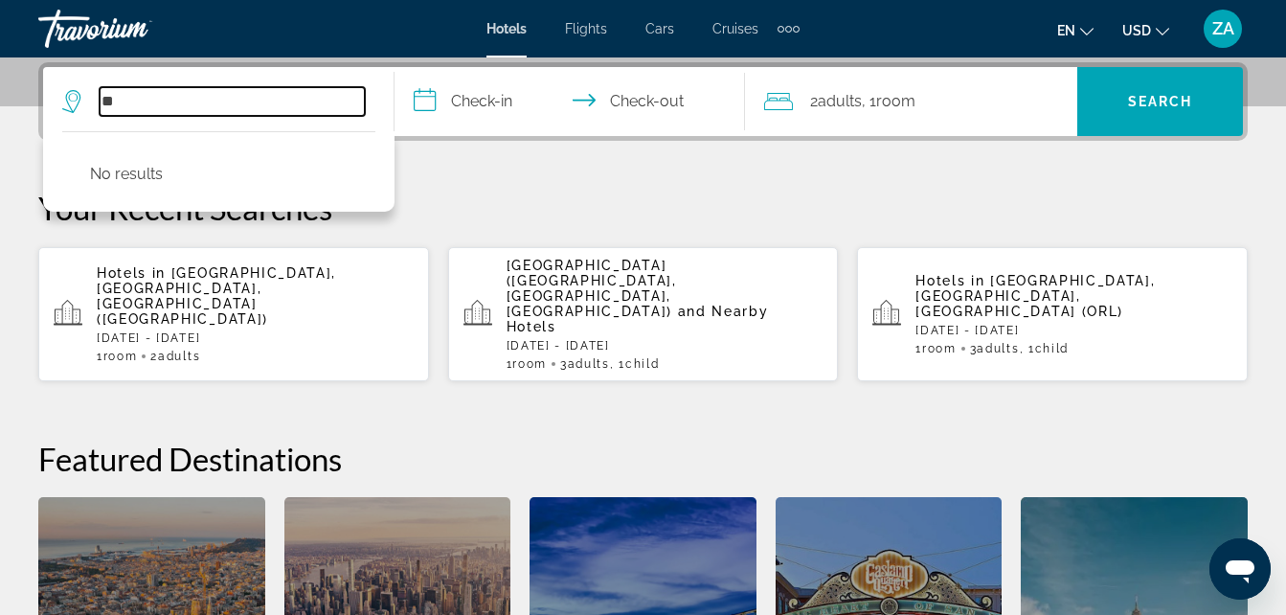
type input "*"
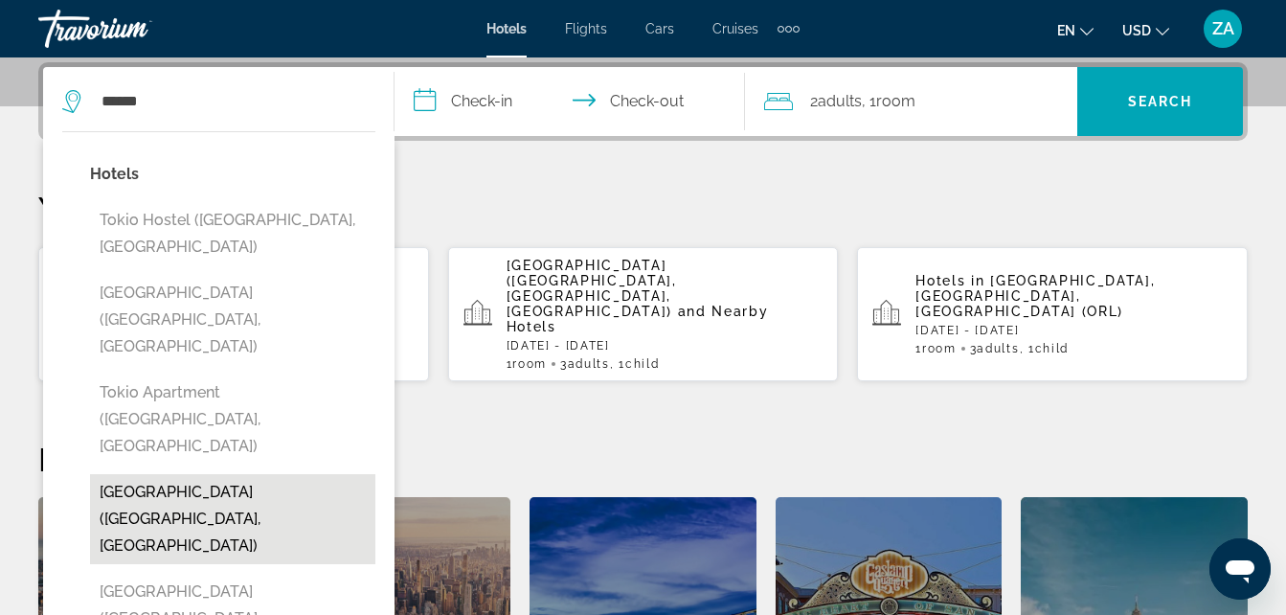
click at [192, 474] on button "[GEOGRAPHIC_DATA] ([GEOGRAPHIC_DATA], [GEOGRAPHIC_DATA])" at bounding box center [232, 519] width 285 height 90
type input "**********"
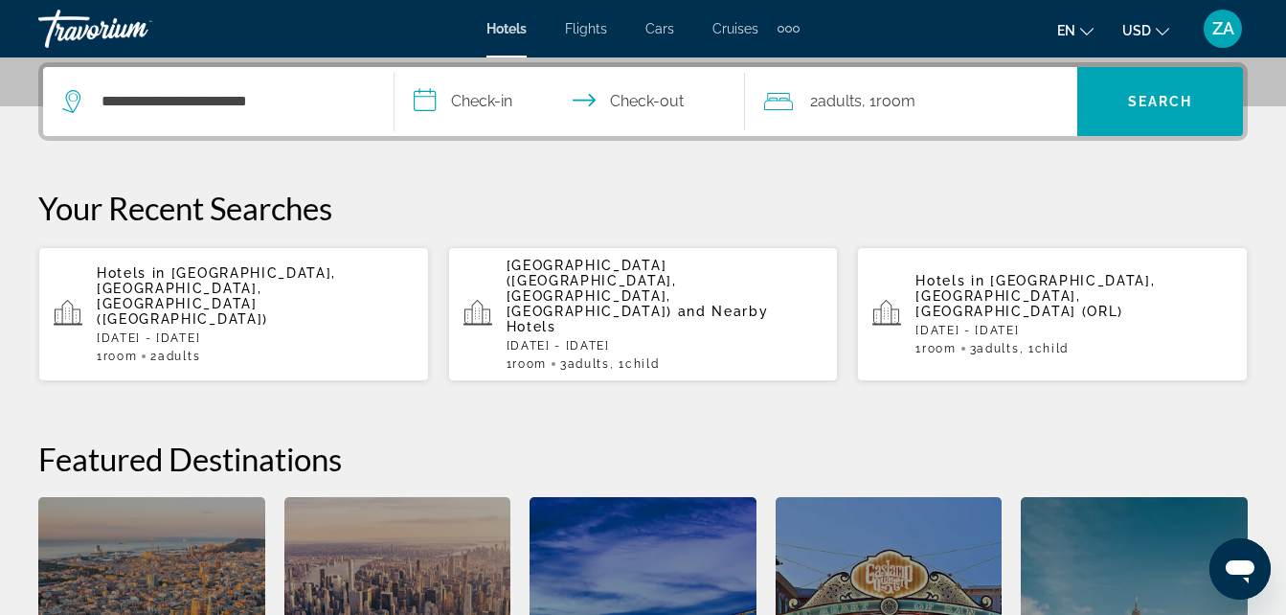
click at [470, 99] on input "**********" at bounding box center [573, 104] width 359 height 75
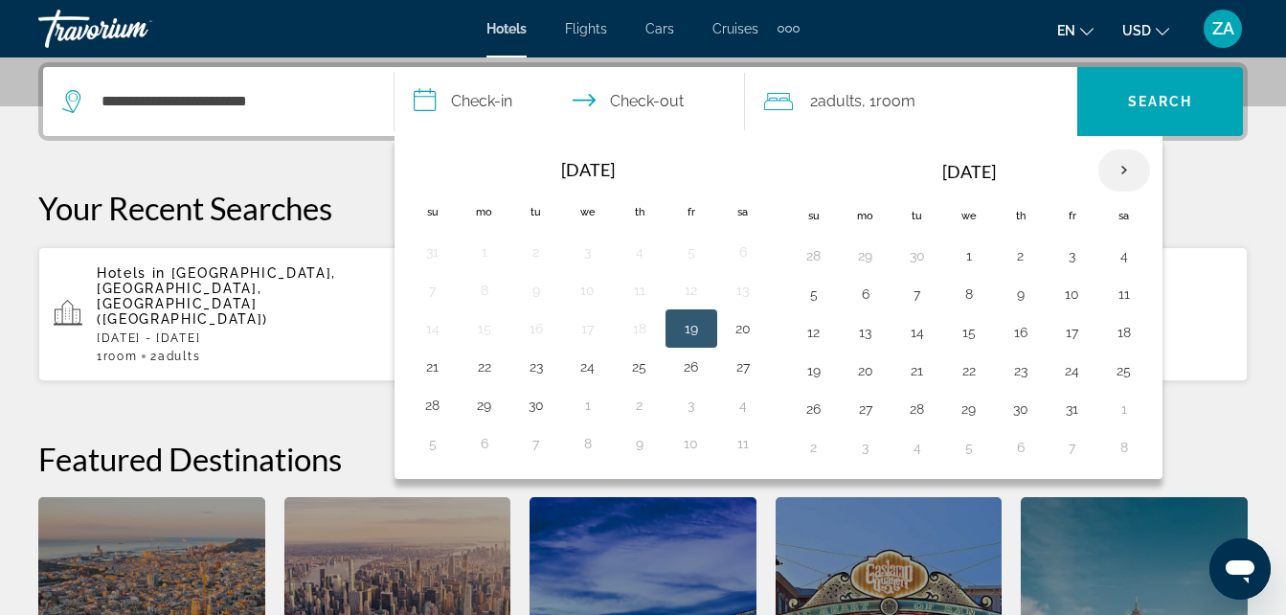
click at [1116, 168] on th "Next month" at bounding box center [1124, 170] width 52 height 42
click at [1117, 169] on th "Next month" at bounding box center [1124, 170] width 52 height 42
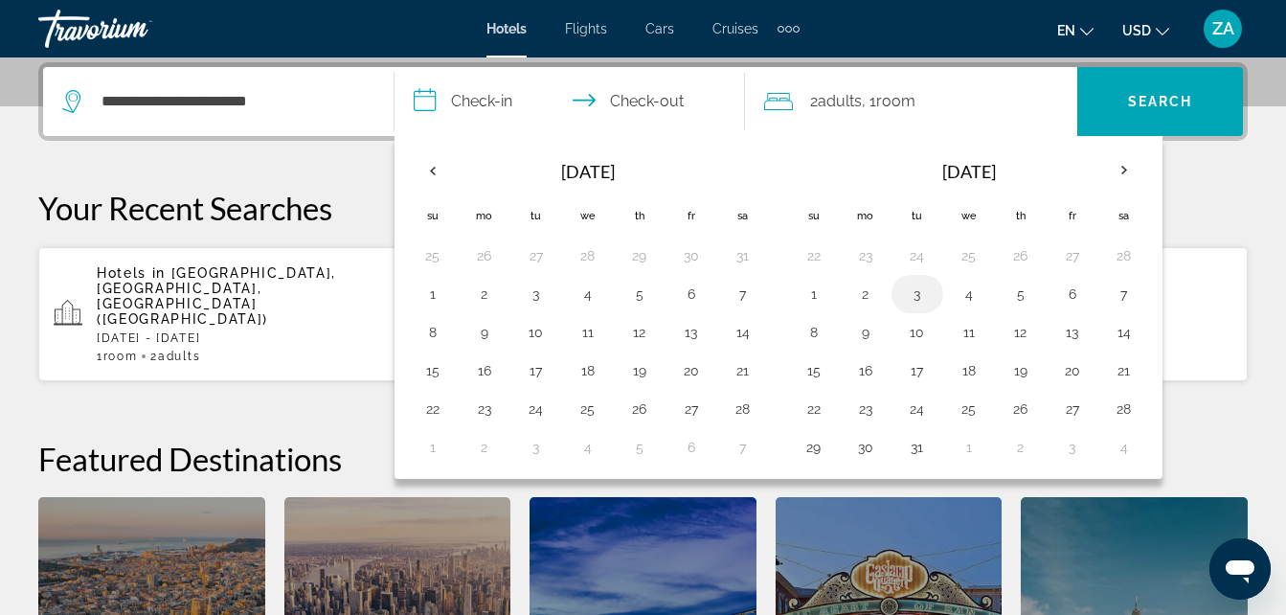
click at [909, 290] on button "3" at bounding box center [917, 294] width 31 height 27
click at [907, 85] on div "2 Adult Adults , 1 Room rooms" at bounding box center [920, 101] width 313 height 69
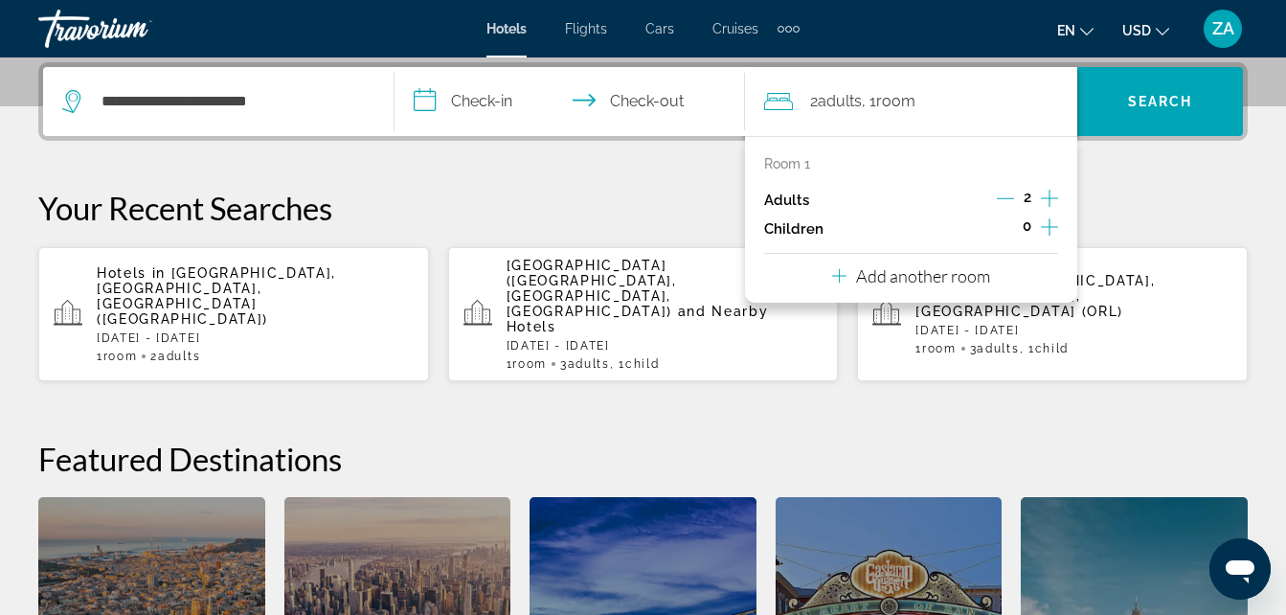
click at [1046, 195] on icon "Increment adults" at bounding box center [1049, 198] width 17 height 23
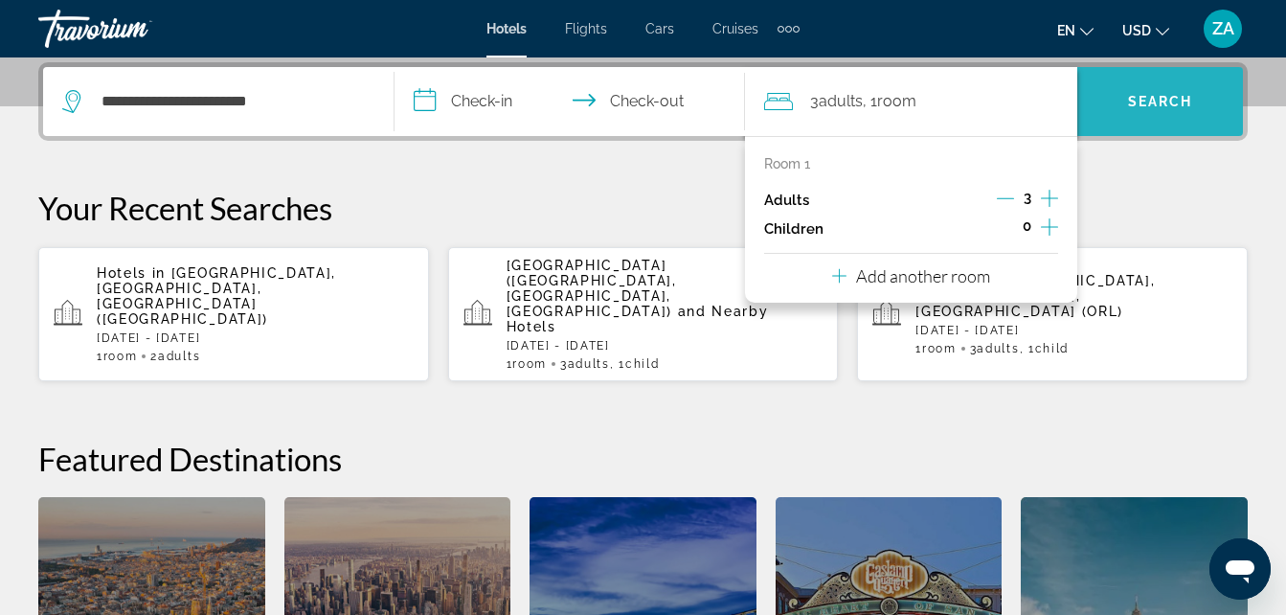
click at [1143, 105] on span "Search" at bounding box center [1160, 101] width 65 height 15
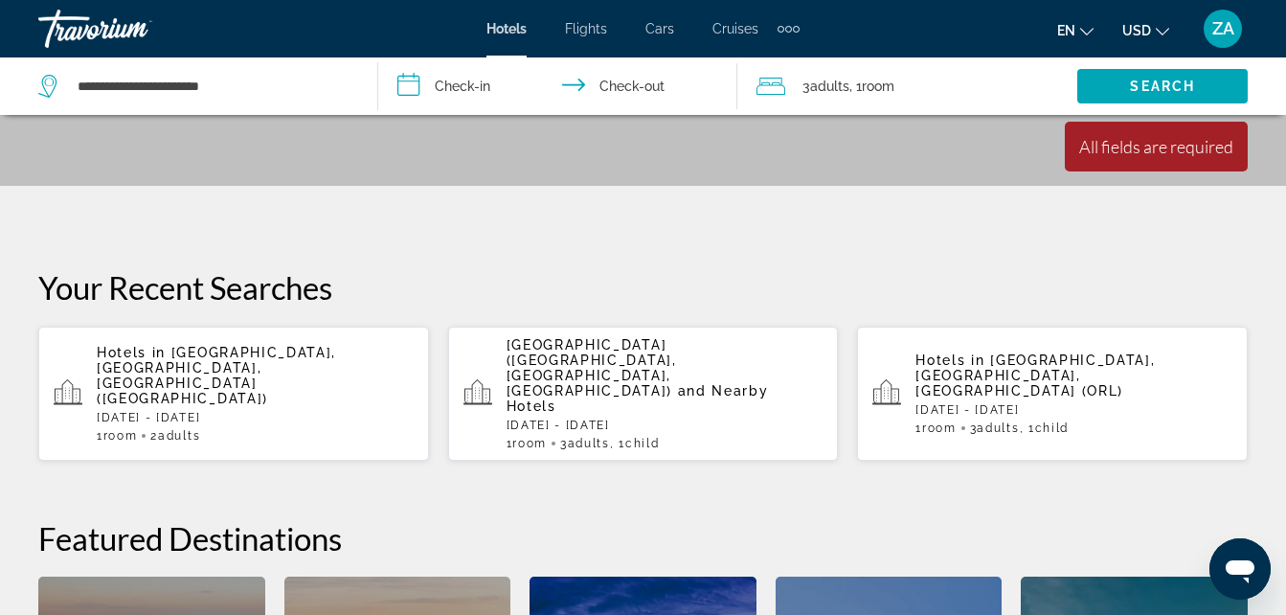
scroll to position [372, 0]
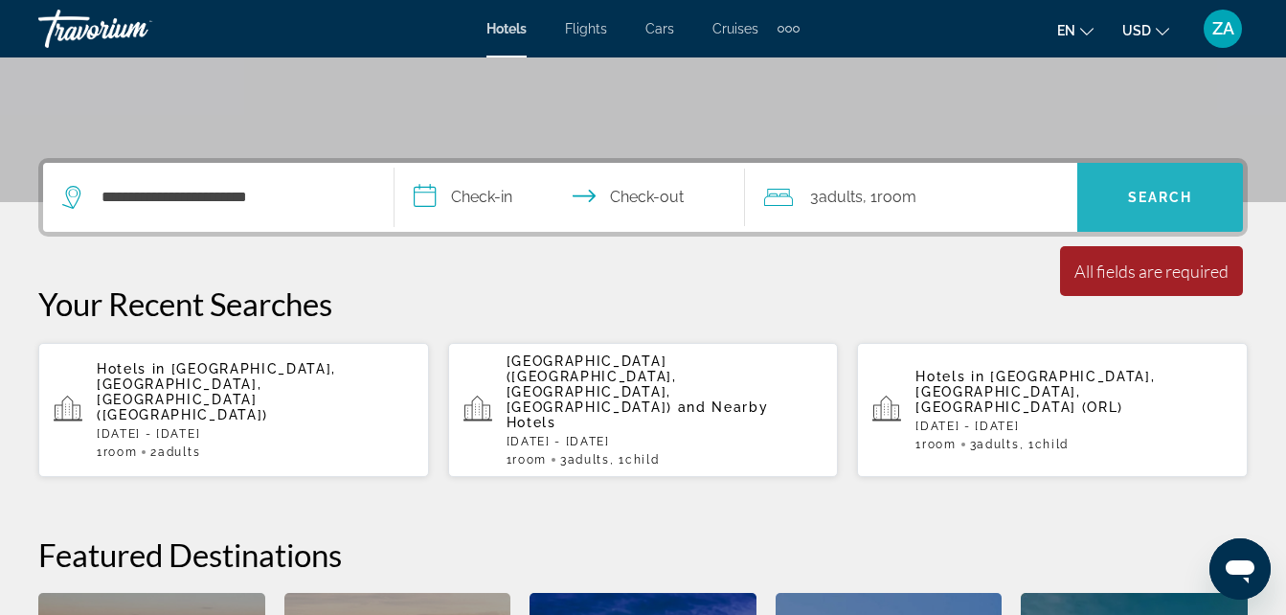
click at [1149, 183] on span "Search widget" at bounding box center [1160, 197] width 166 height 46
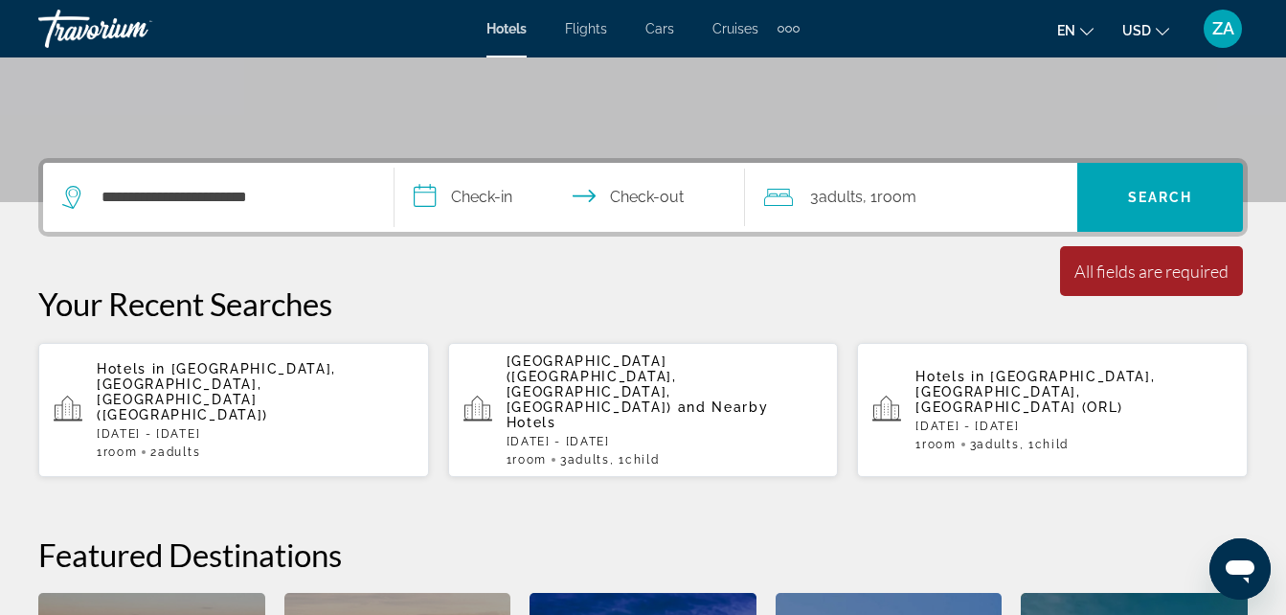
click at [471, 188] on input "**********" at bounding box center [573, 200] width 359 height 75
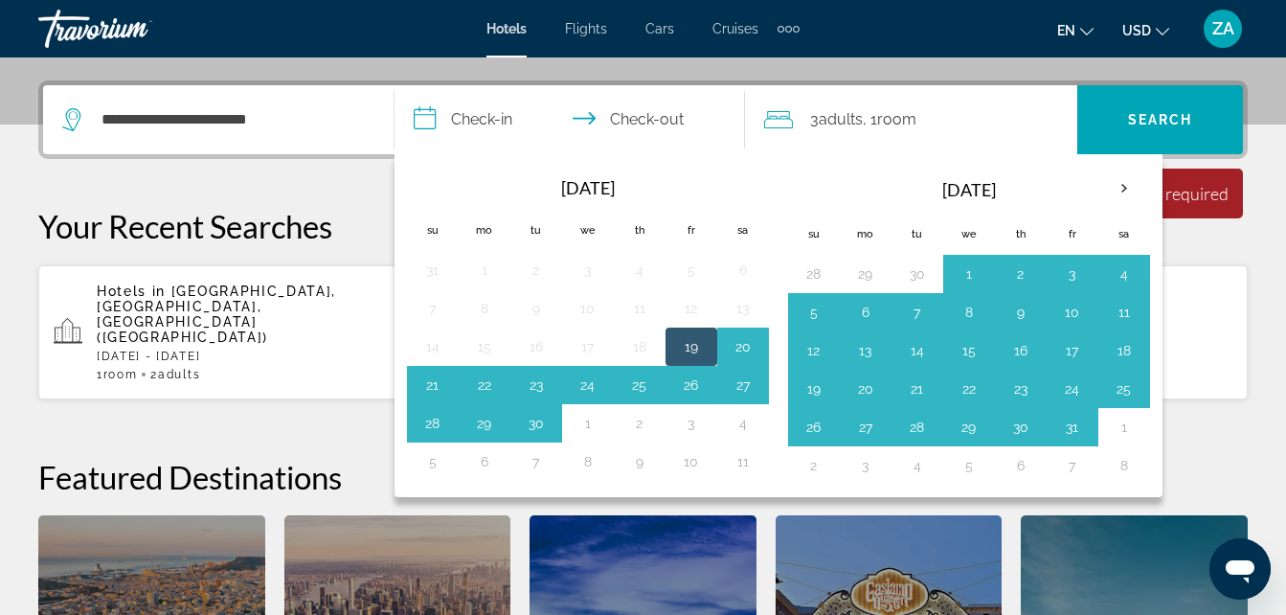
scroll to position [468, 0]
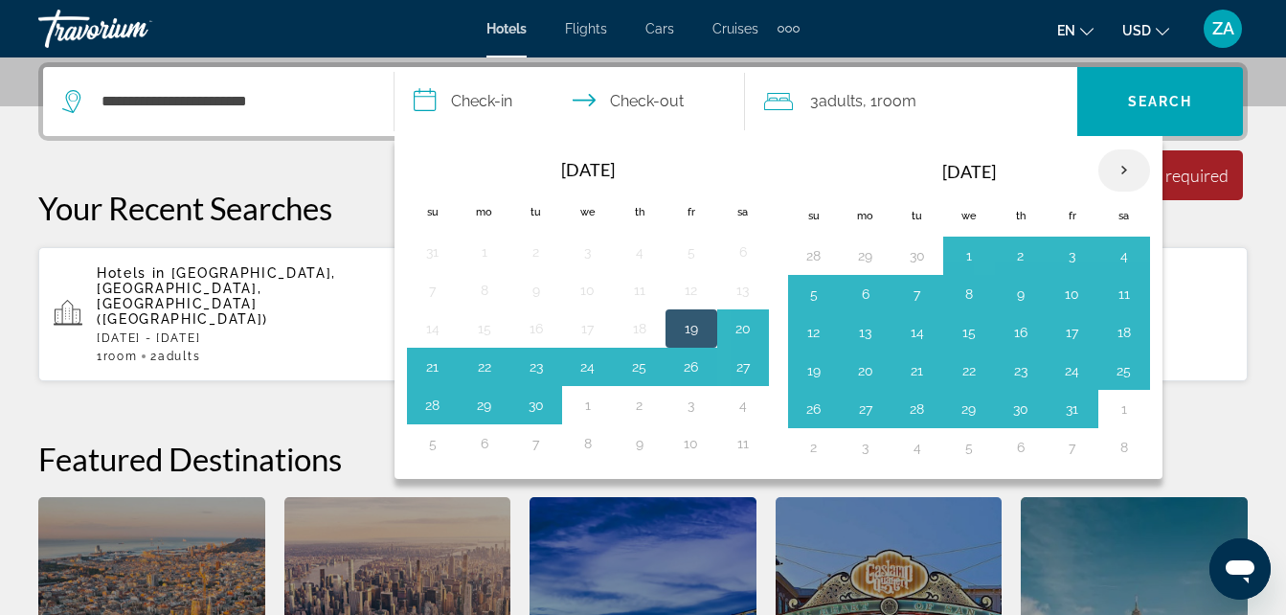
click at [1119, 166] on th "Next month" at bounding box center [1124, 170] width 52 height 42
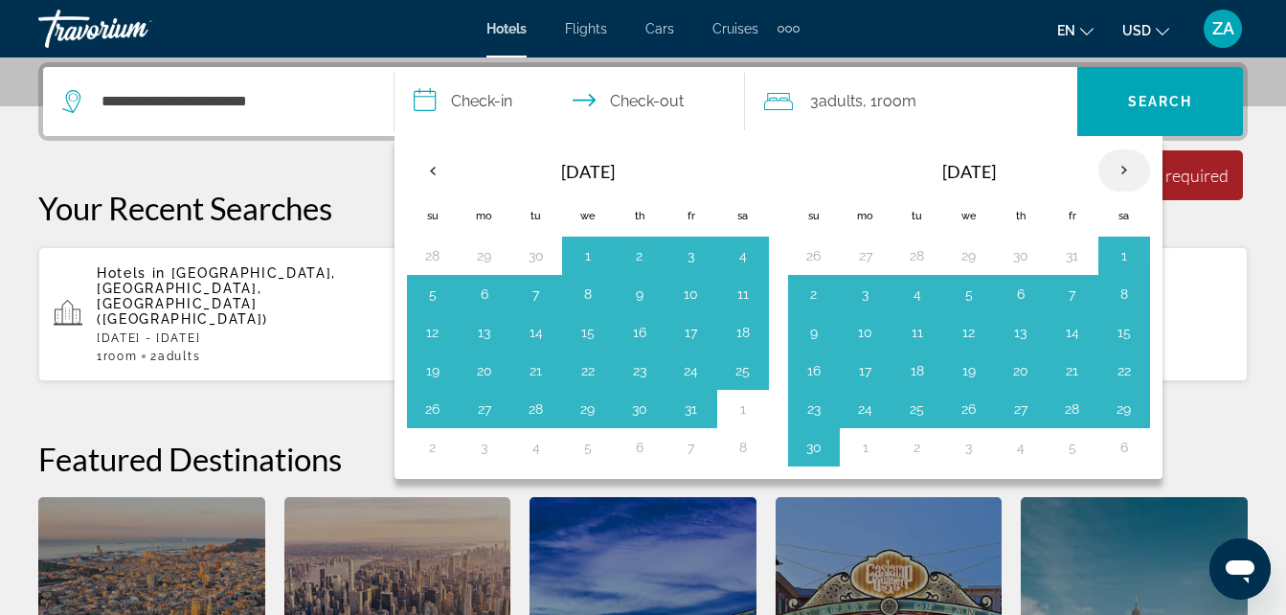
click at [1119, 166] on th "Next month" at bounding box center [1124, 170] width 52 height 42
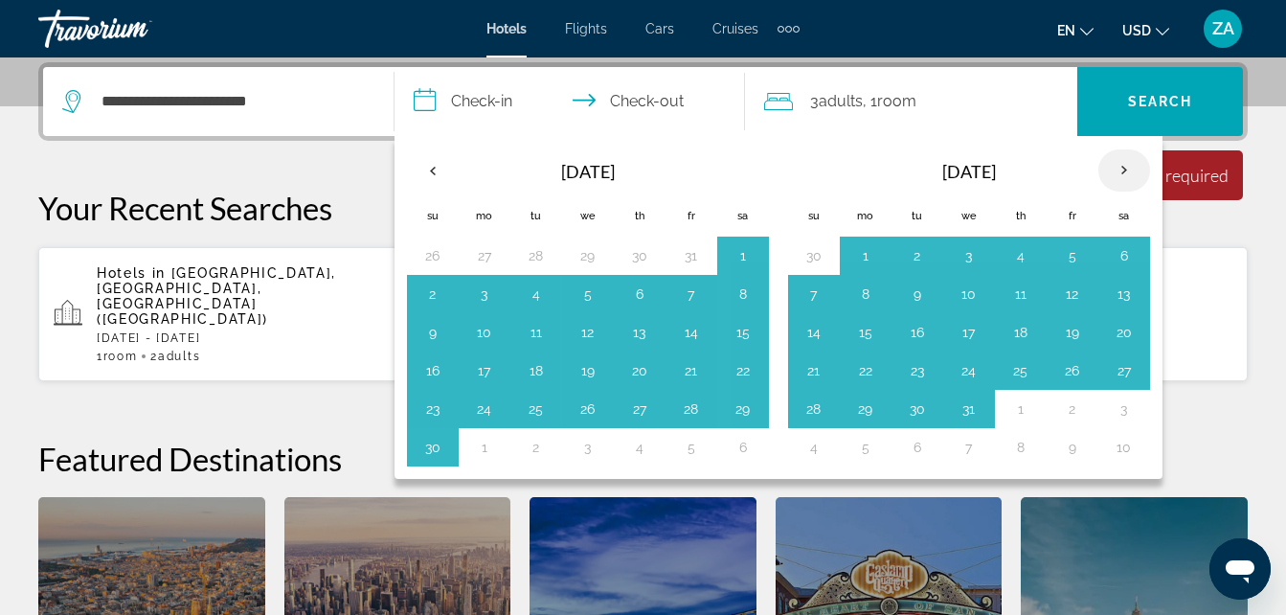
click at [1119, 166] on th "Next month" at bounding box center [1124, 170] width 52 height 42
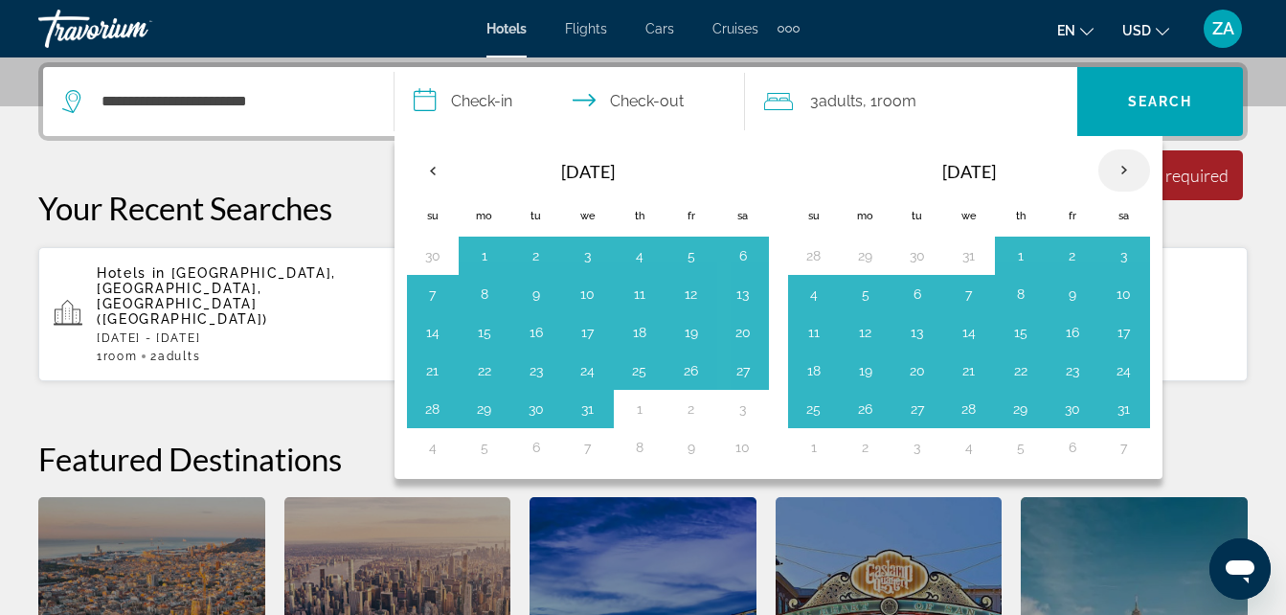
click at [1119, 166] on th "Next month" at bounding box center [1124, 170] width 52 height 42
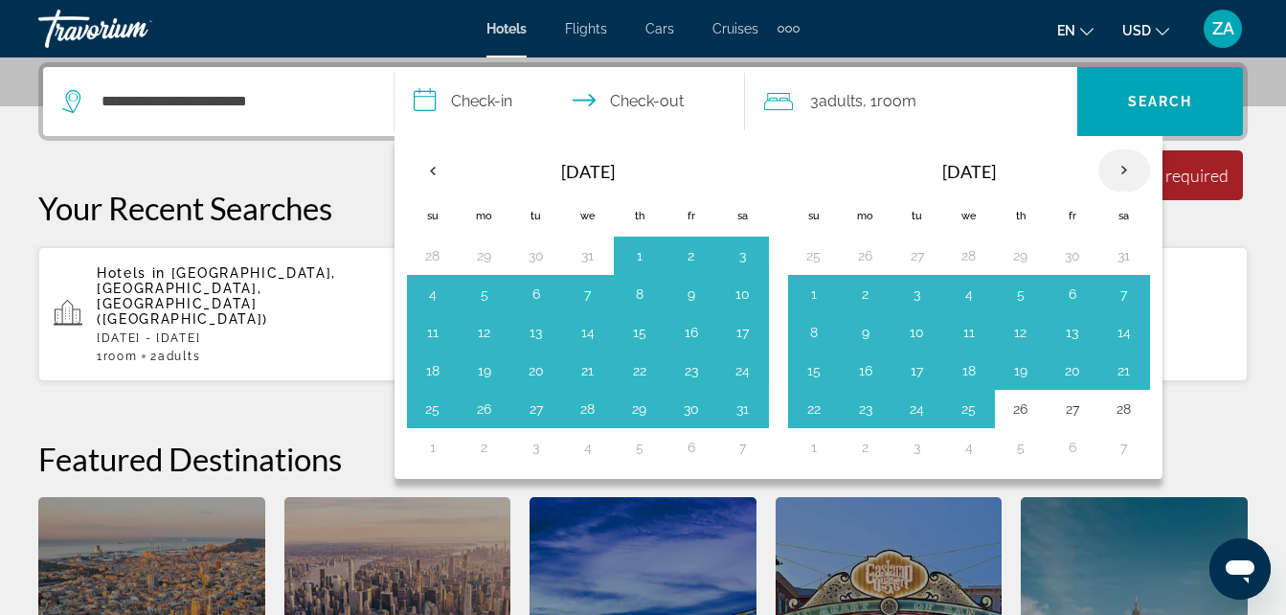
click at [1119, 166] on th "Next month" at bounding box center [1124, 170] width 52 height 42
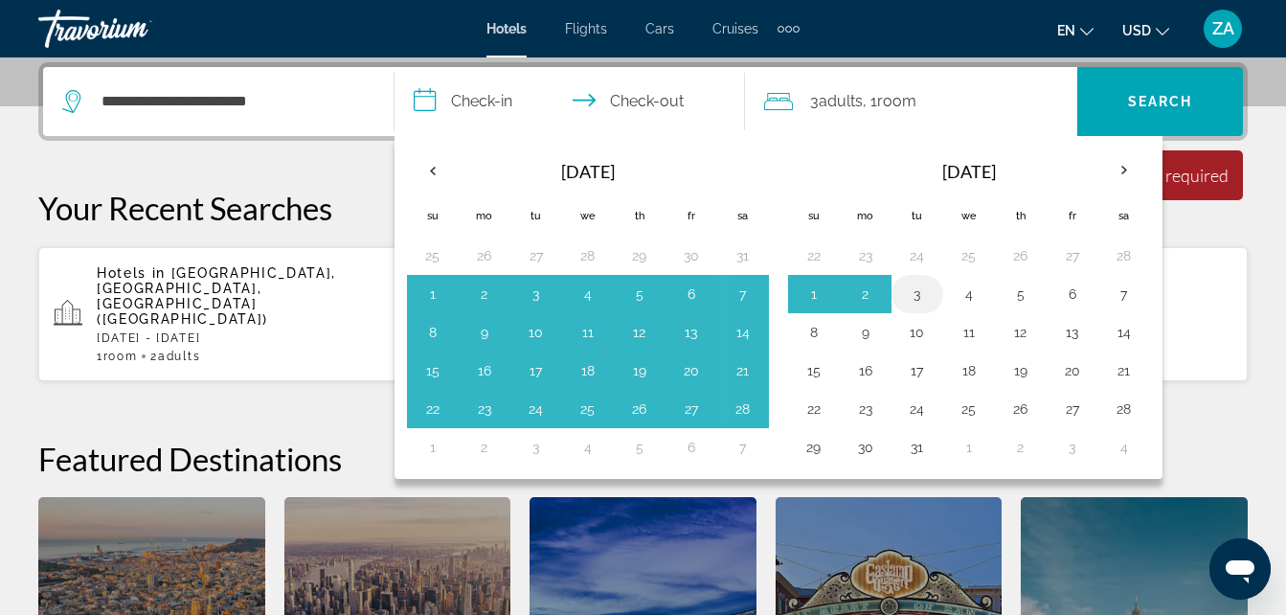
click at [925, 291] on button "3" at bounding box center [917, 294] width 31 height 27
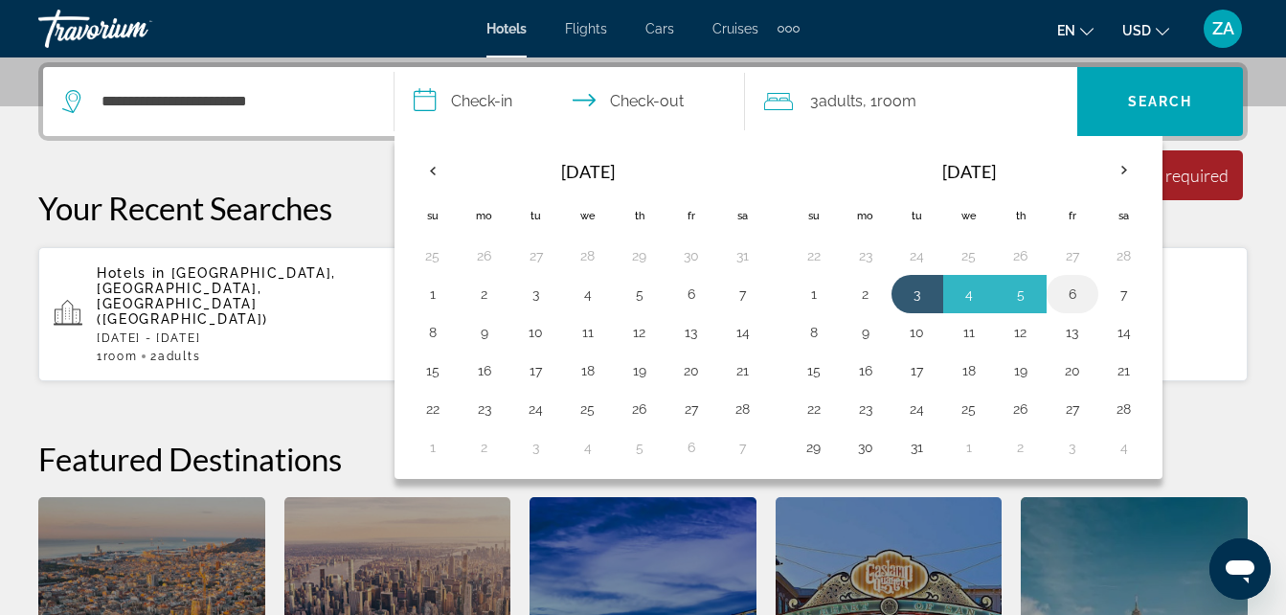
click at [1066, 290] on button "6" at bounding box center [1072, 294] width 31 height 27
type input "**********"
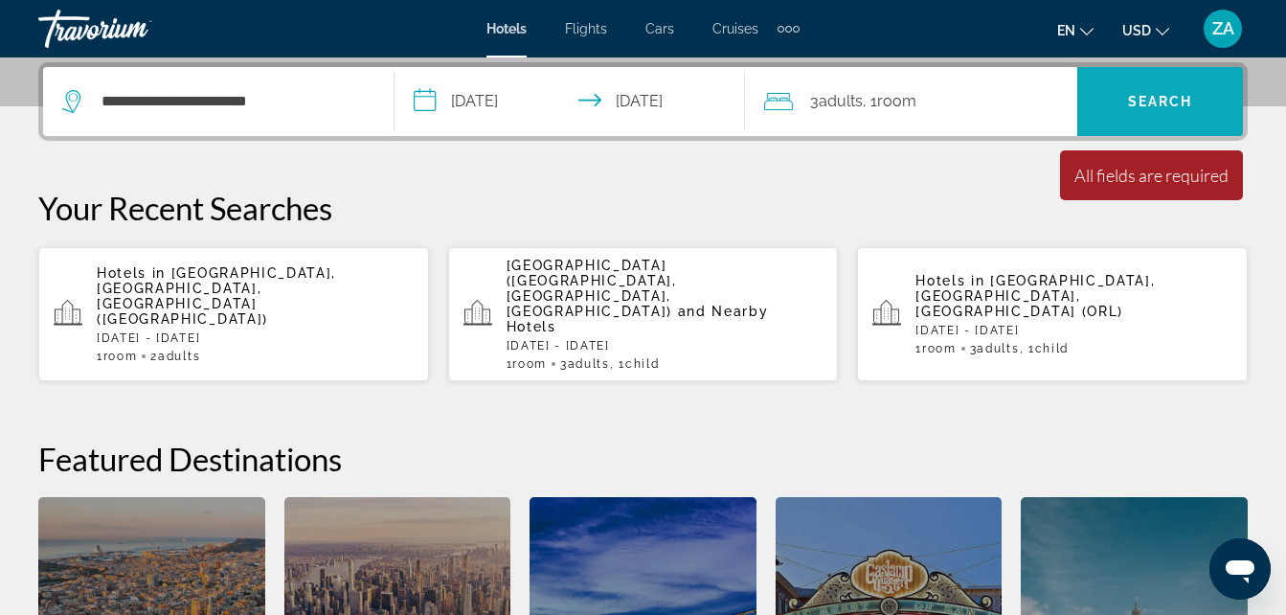
click at [1147, 120] on span "Search widget" at bounding box center [1160, 102] width 166 height 46
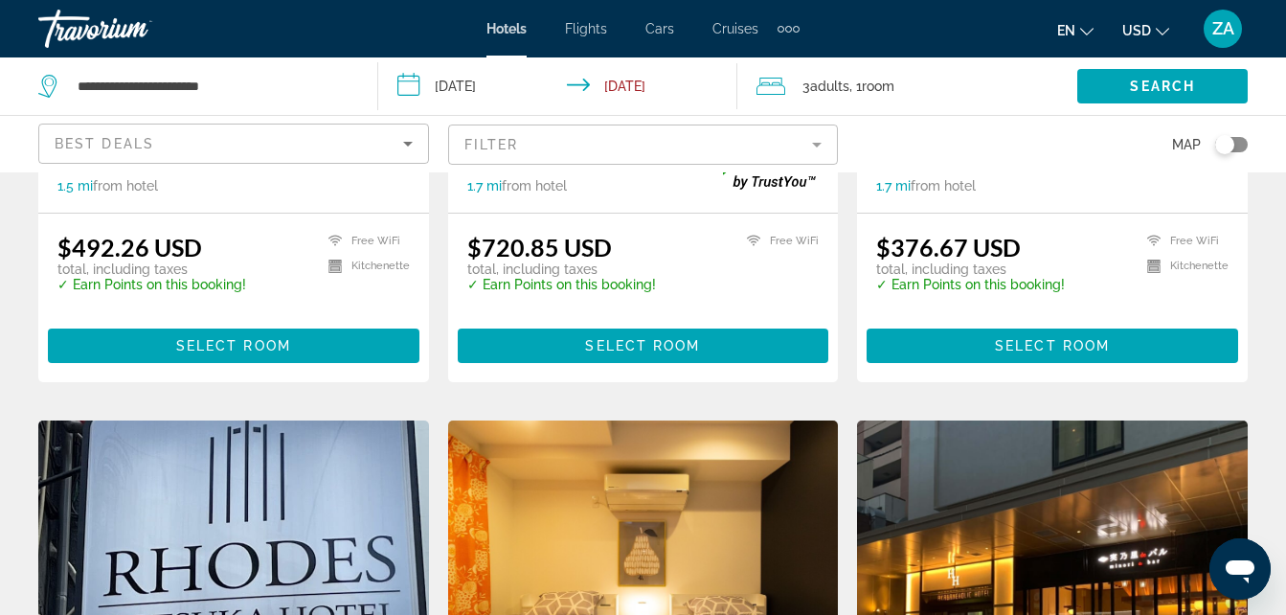
scroll to position [1819, 0]
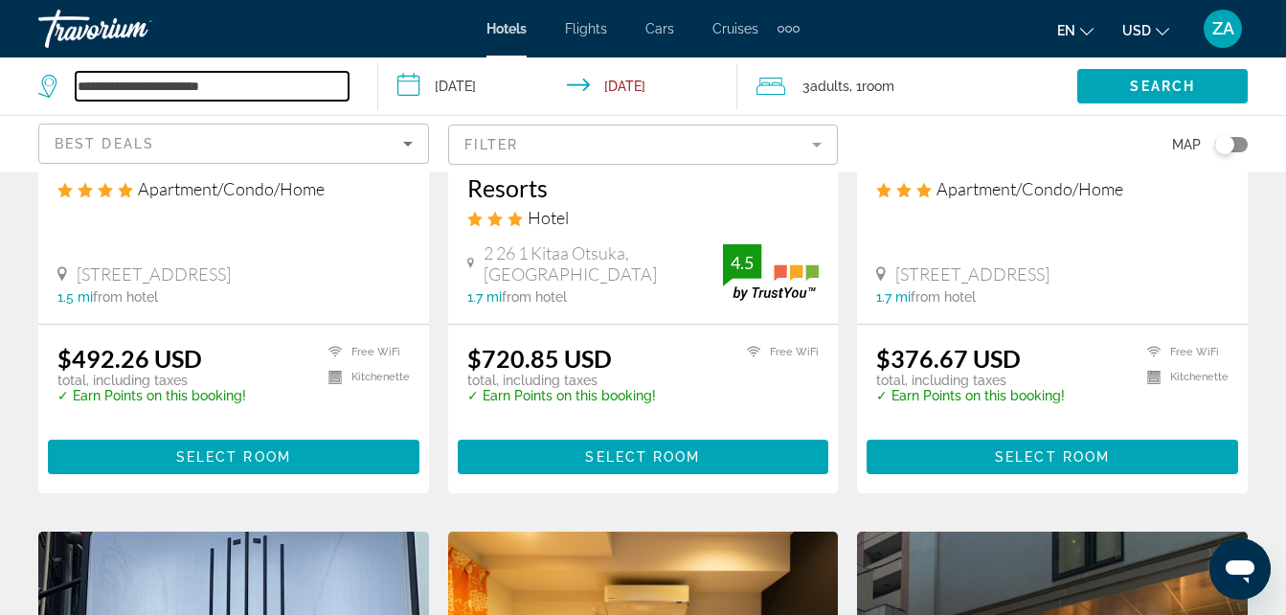
click at [298, 89] on input "**********" at bounding box center [212, 86] width 273 height 29
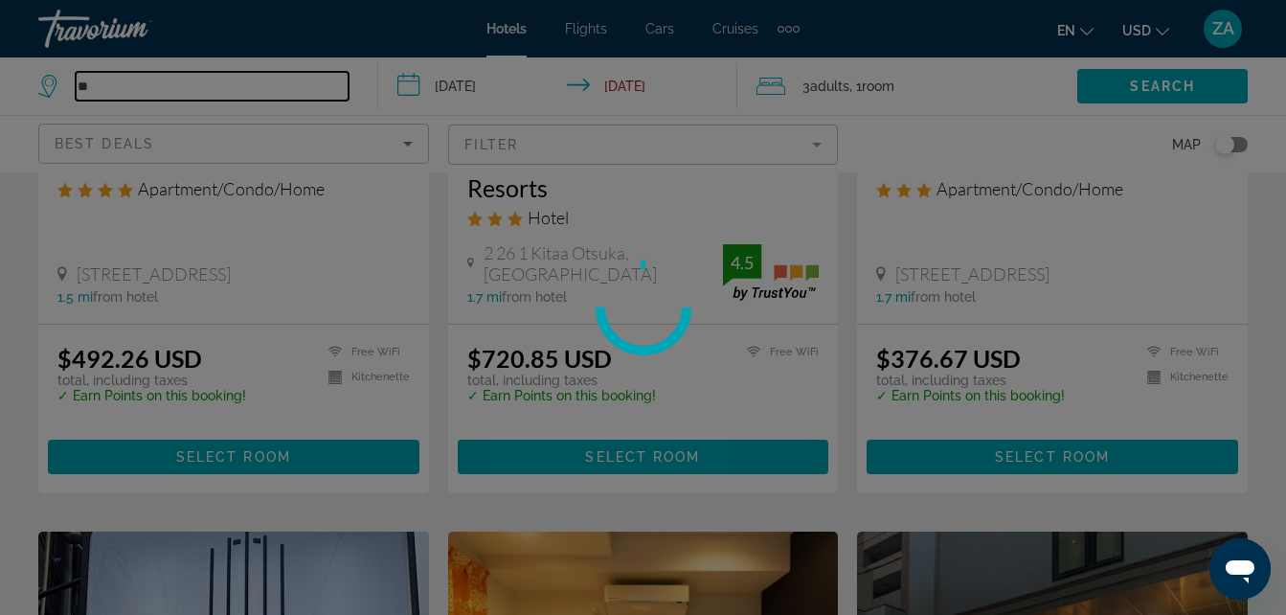
type input "*"
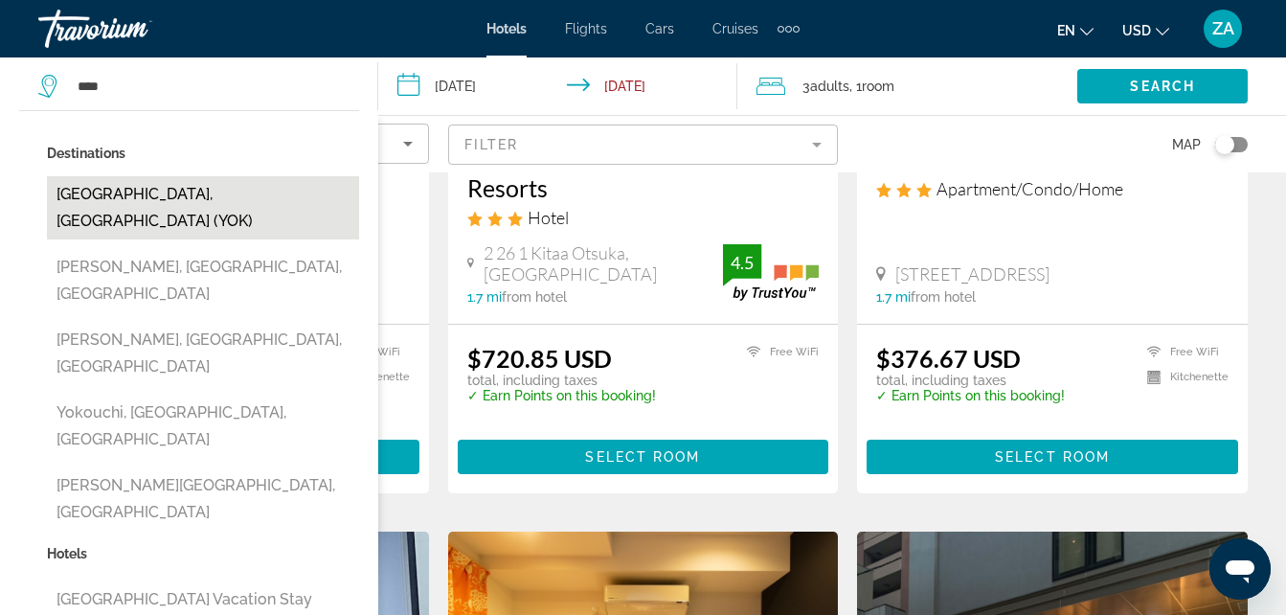
click at [136, 189] on button "[GEOGRAPHIC_DATA], [GEOGRAPHIC_DATA] (YOK)" at bounding box center [203, 207] width 312 height 63
type input "**********"
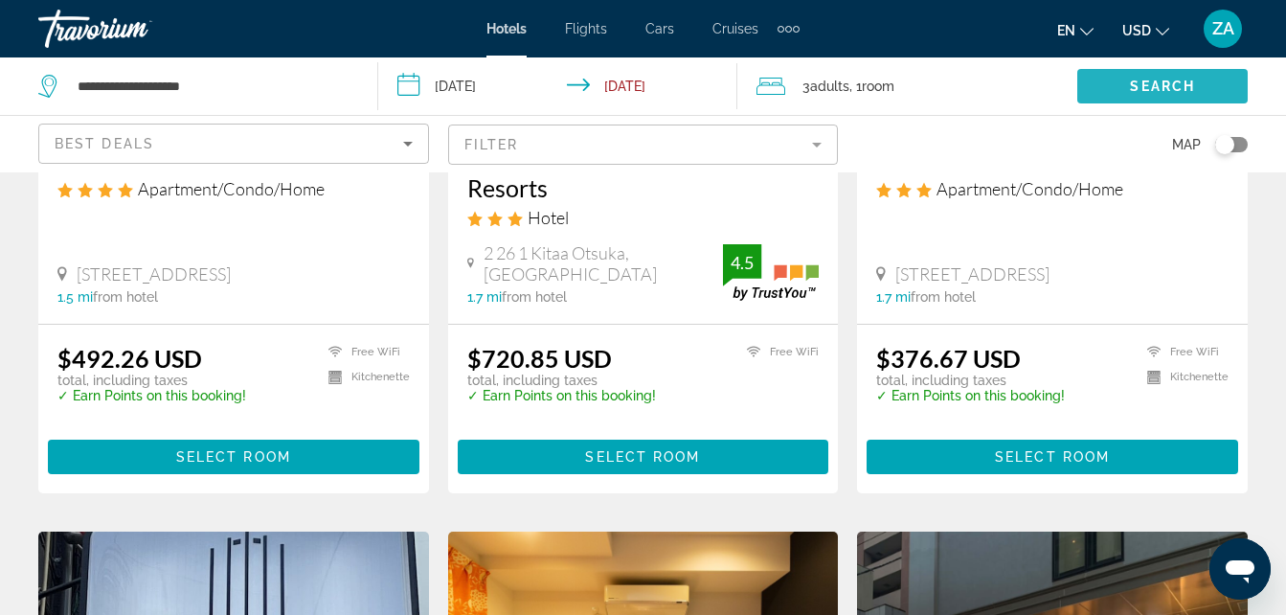
click at [1205, 87] on span "Search widget" at bounding box center [1162, 86] width 170 height 46
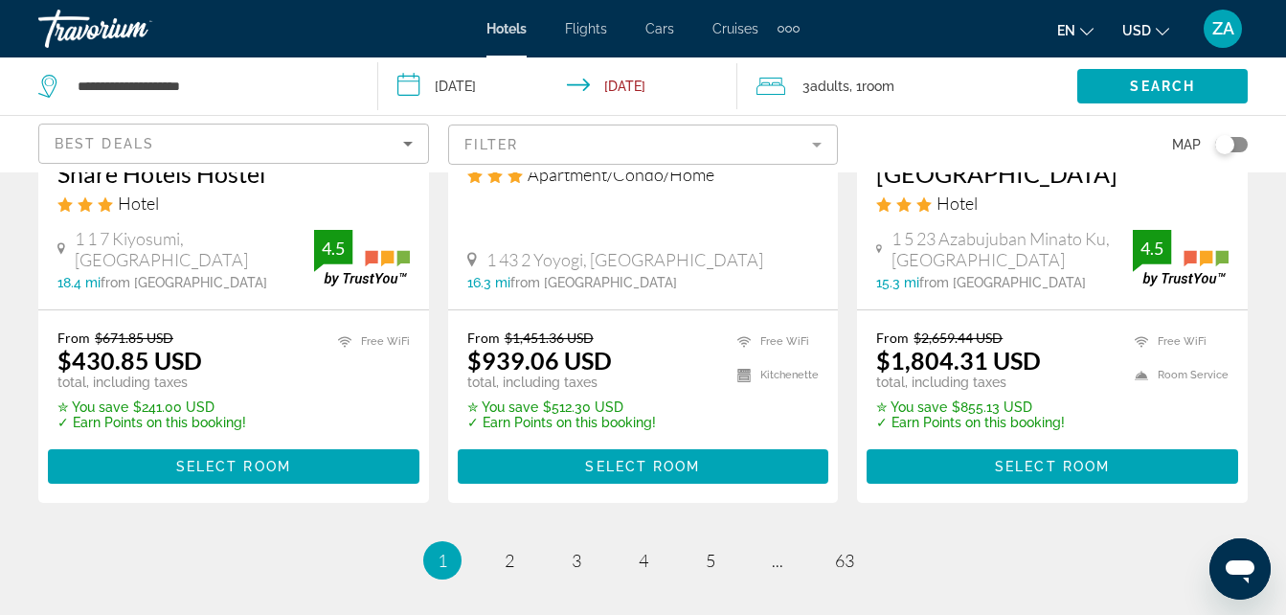
scroll to position [2799, 0]
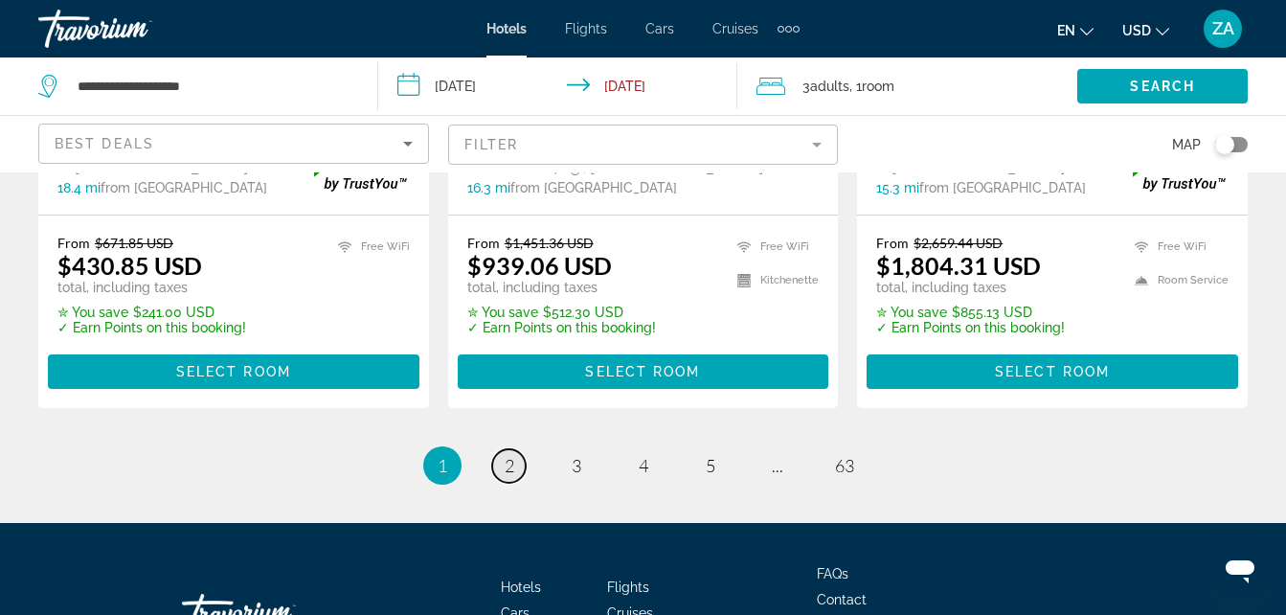
click at [509, 455] on span "2" at bounding box center [510, 465] width 10 height 21
